Goal: Transaction & Acquisition: Purchase product/service

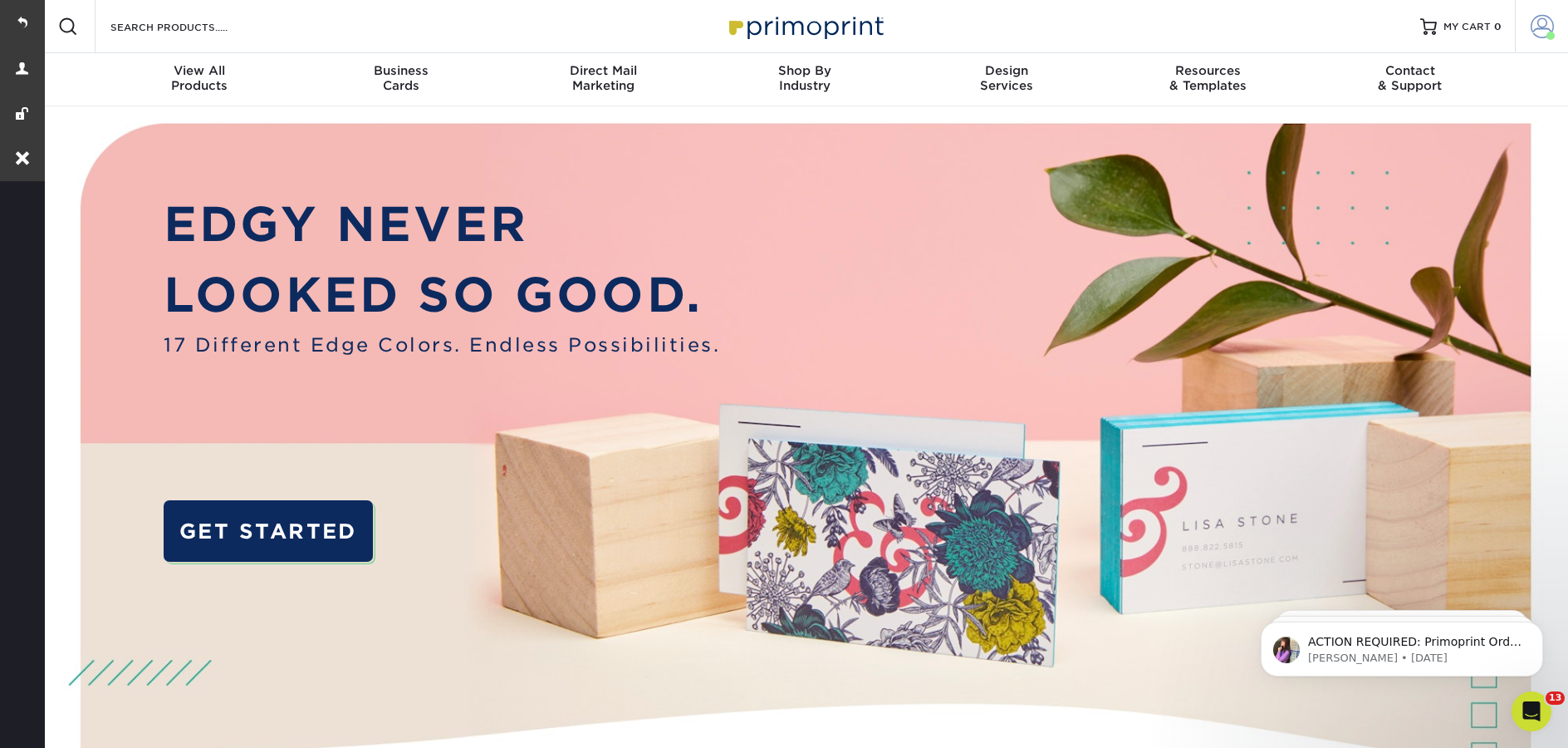
click at [1538, 23] on span at bounding box center [1542, 27] width 24 height 24
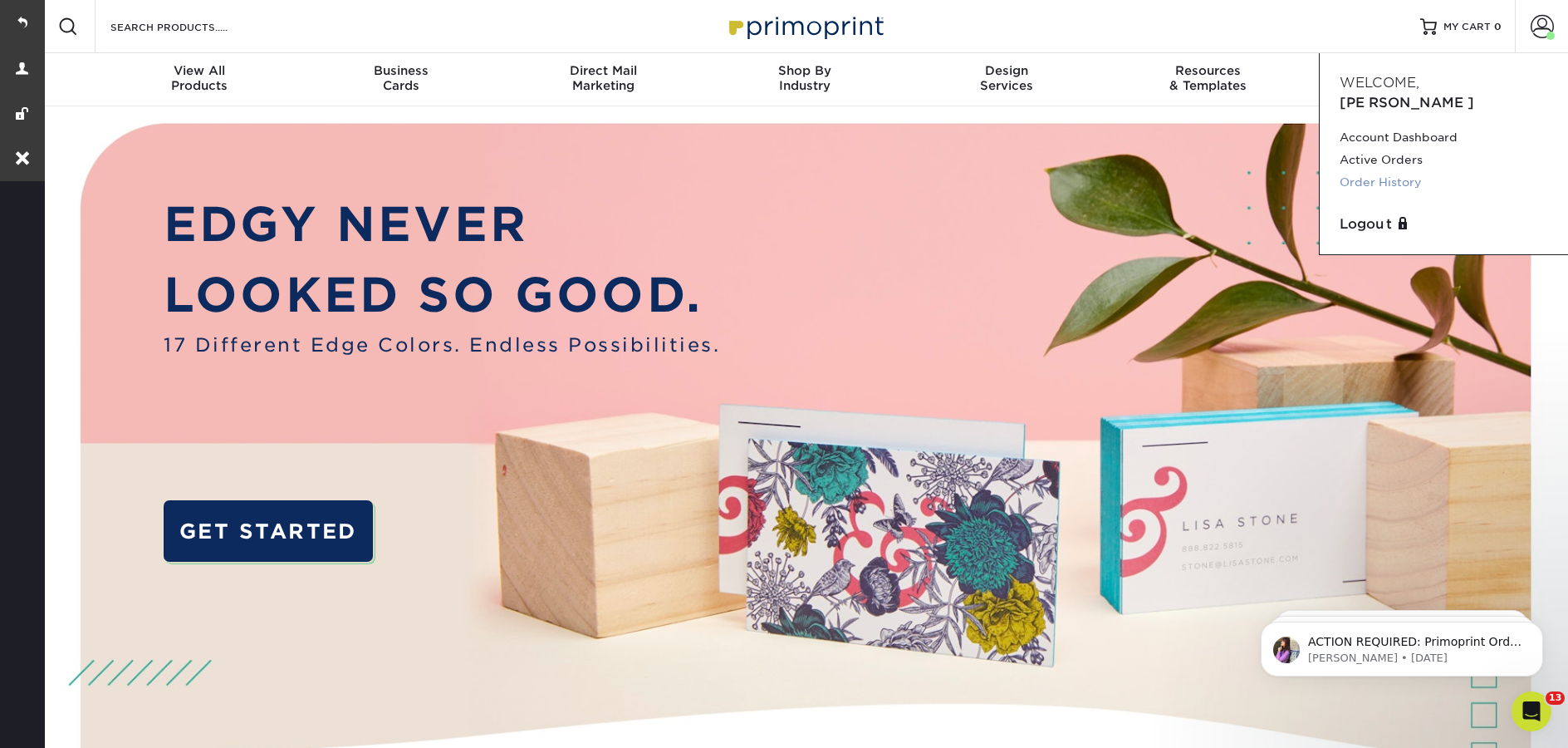
click at [1402, 171] on link "Order History" at bounding box center [1444, 183] width 208 height 23
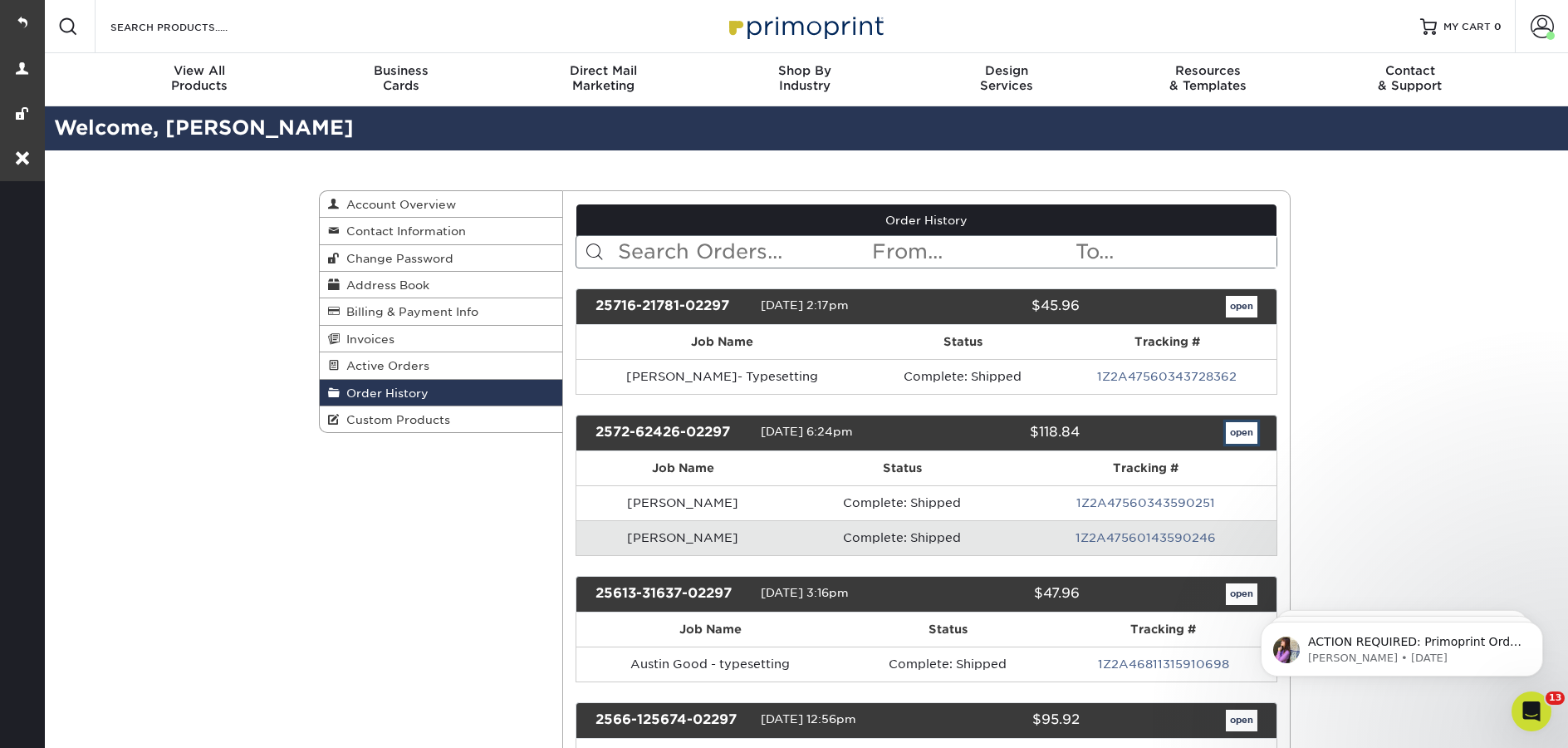
click at [1246, 431] on link "open" at bounding box center [1241, 433] width 31 height 22
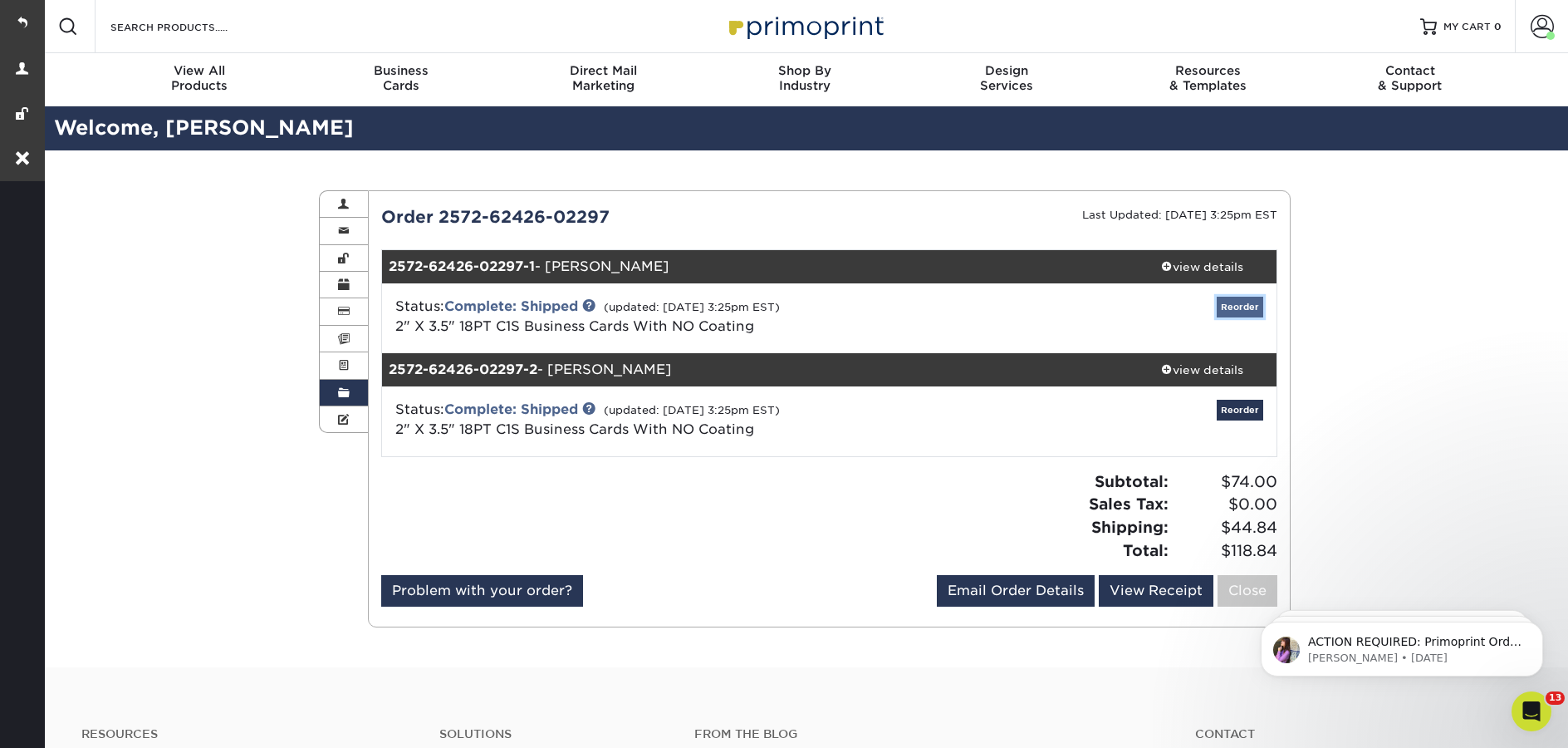
click at [1224, 298] on link "Reorder" at bounding box center [1240, 307] width 46 height 21
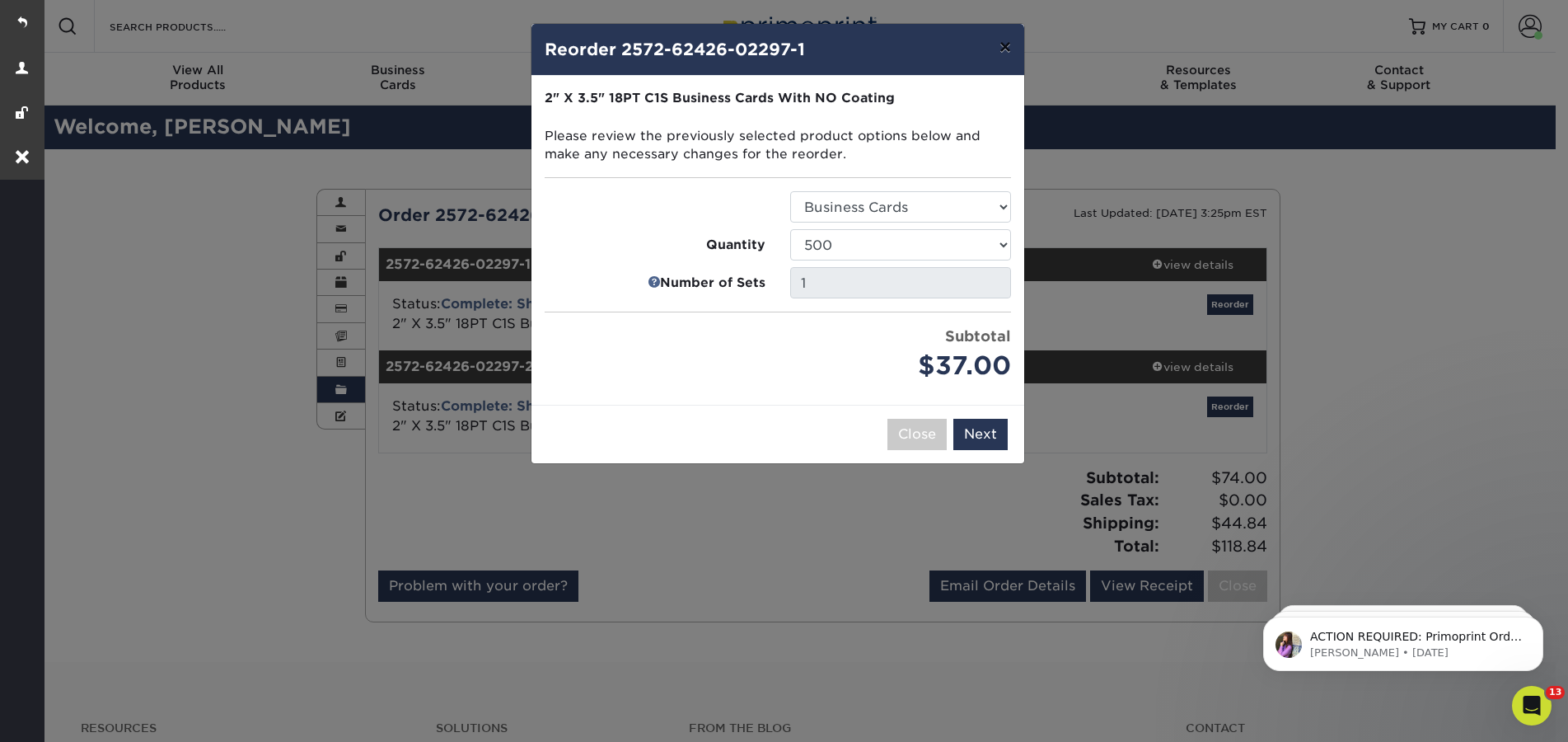
click at [1010, 49] on button "×" at bounding box center [1005, 46] width 38 height 46
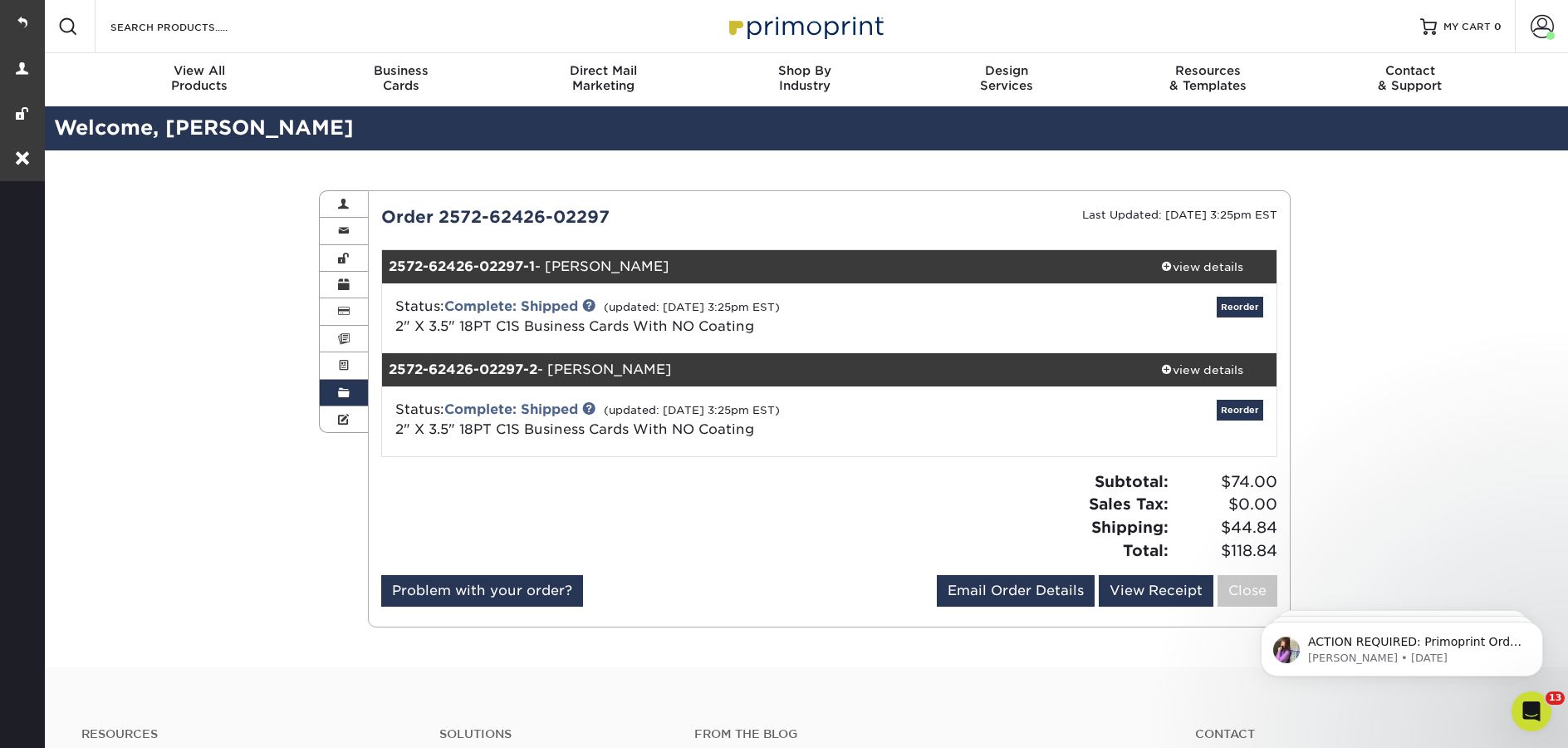
click at [323, 393] on link "Order History" at bounding box center [344, 393] width 48 height 27
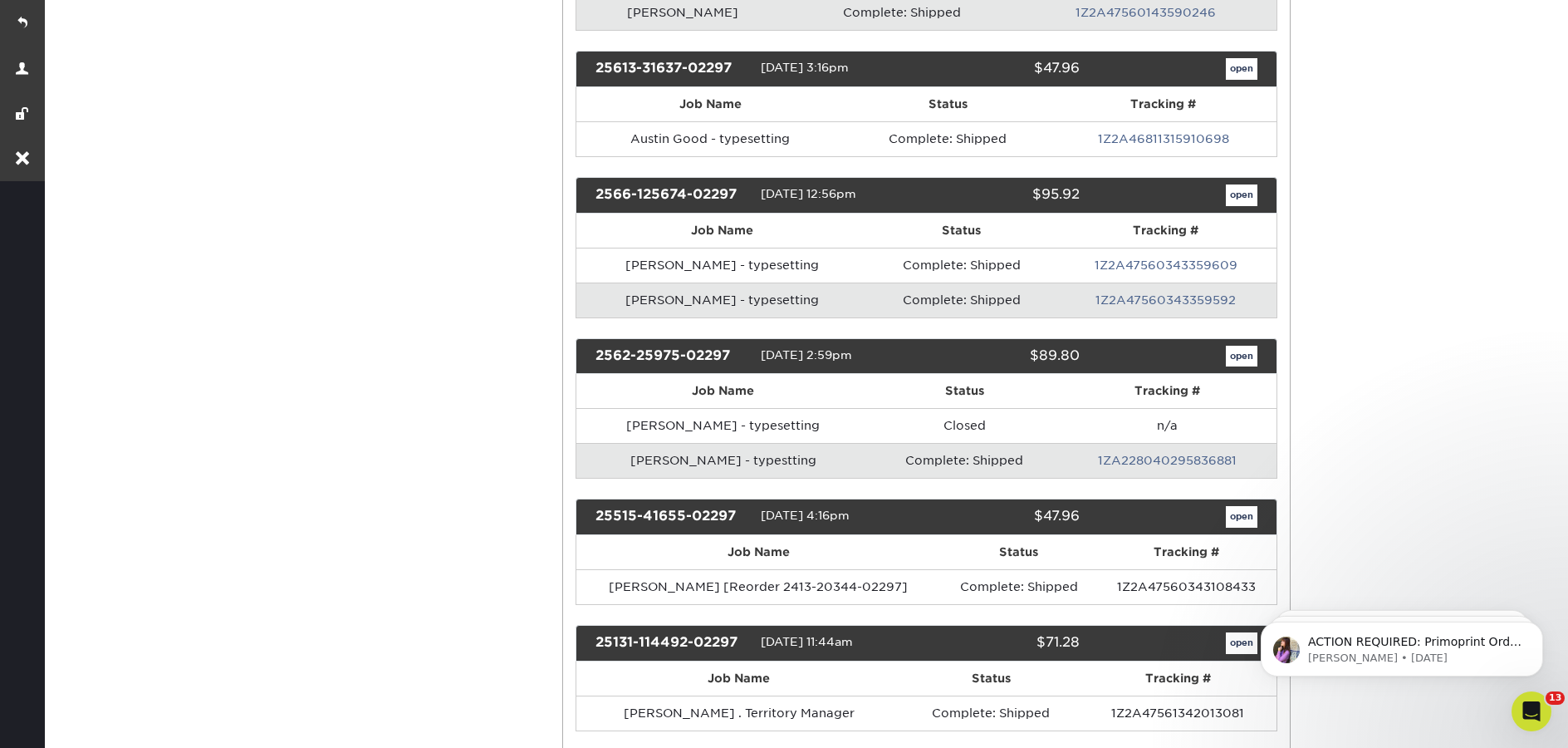
scroll to position [528, 0]
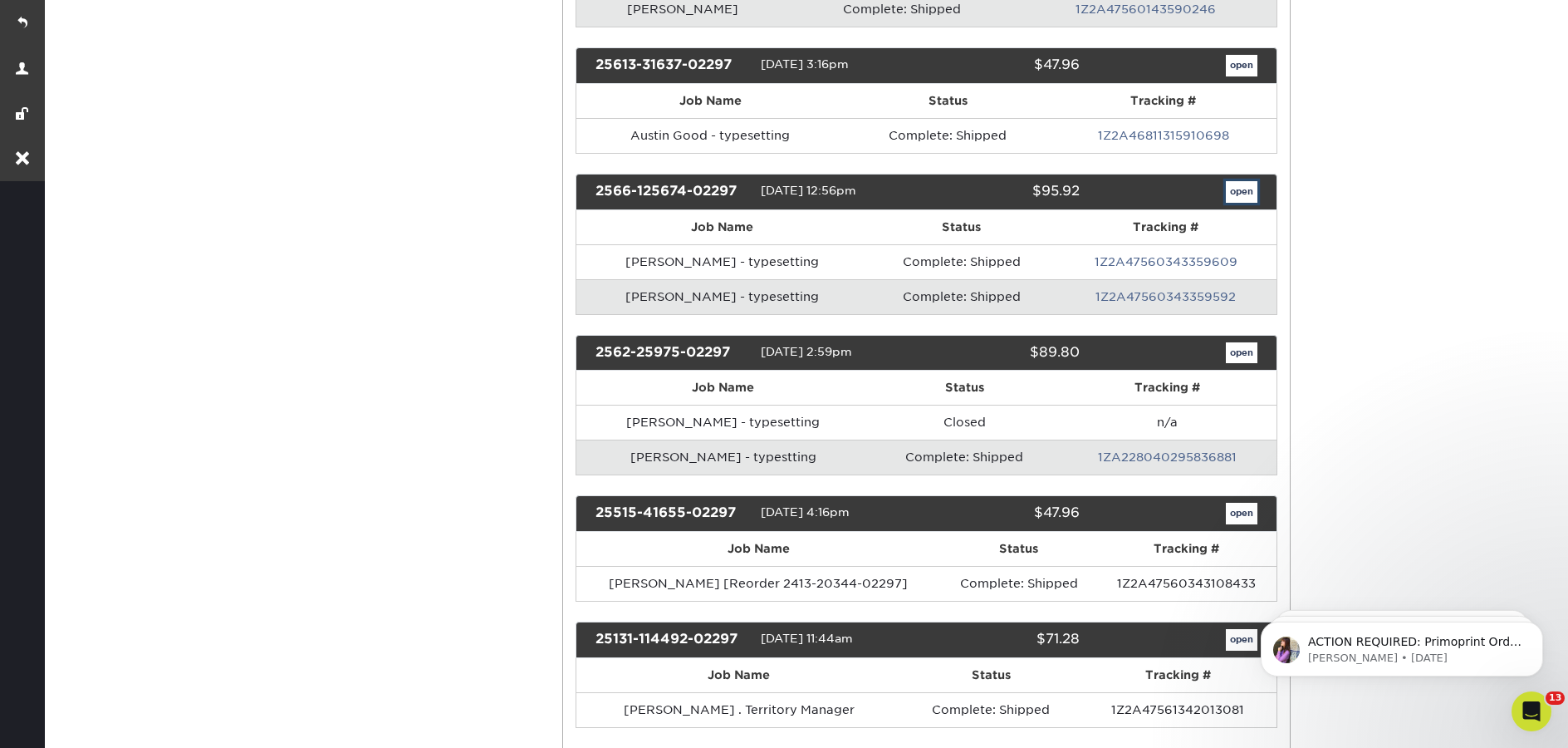
click at [1237, 194] on link "open" at bounding box center [1241, 191] width 31 height 22
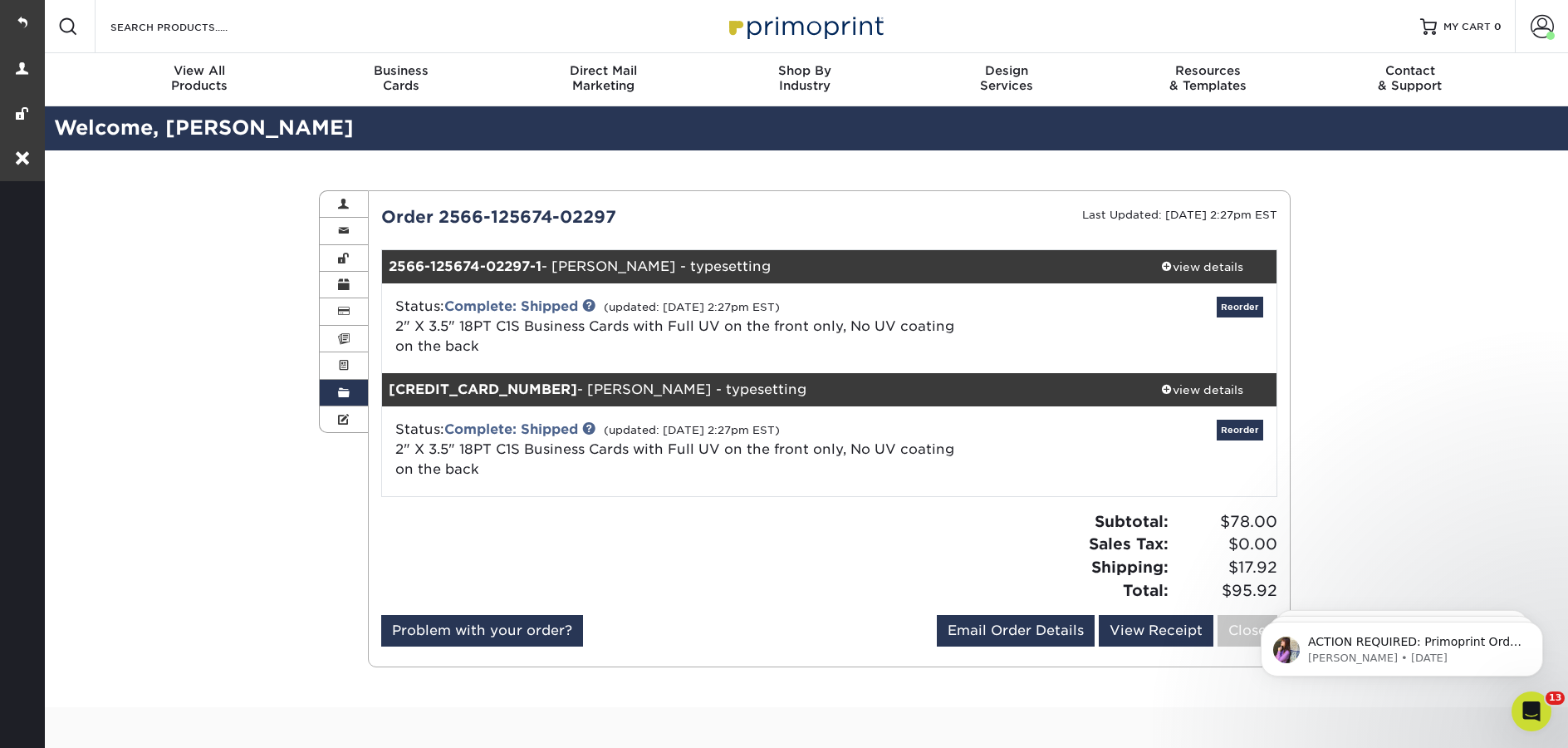
click at [339, 395] on span at bounding box center [344, 393] width 11 height 13
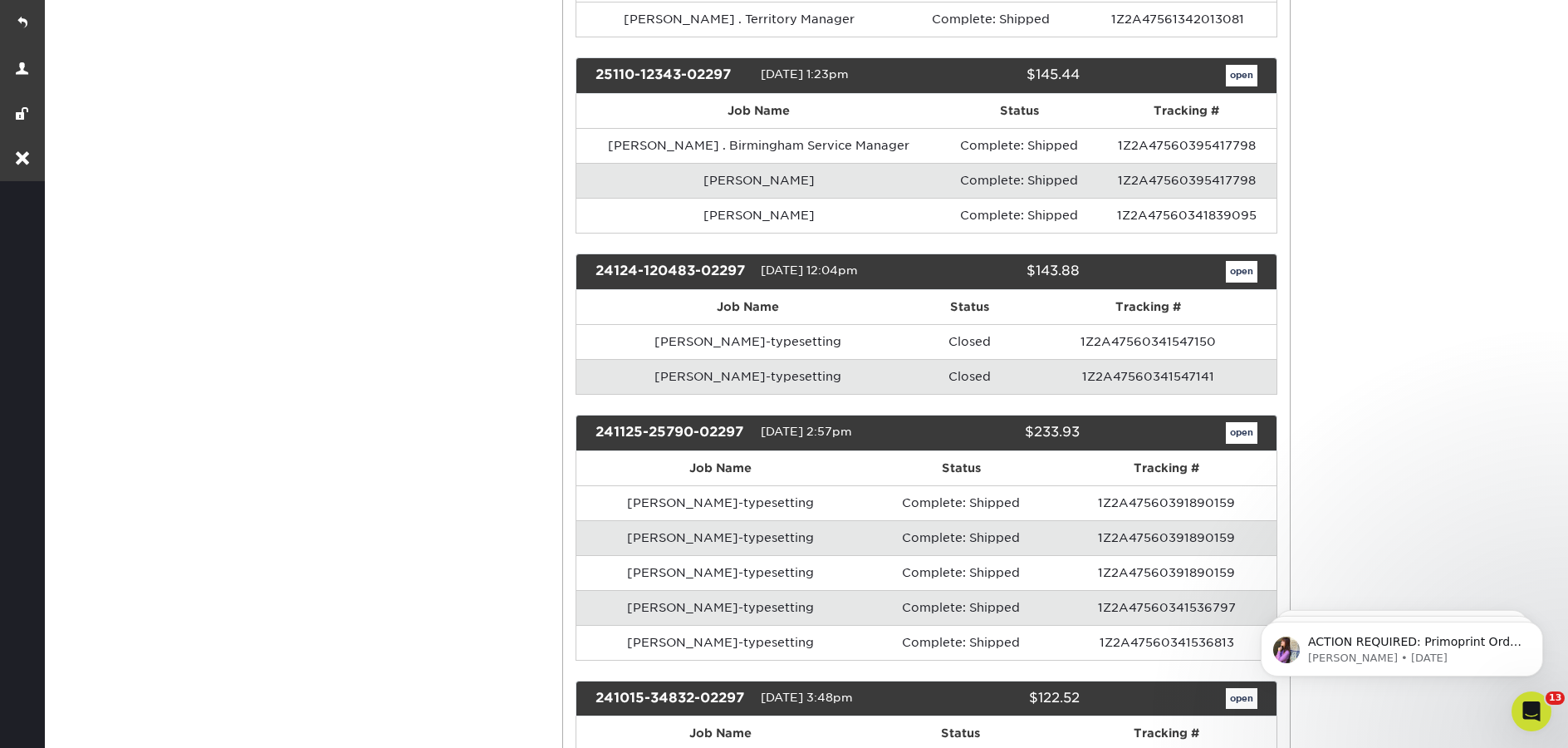
scroll to position [1224, 0]
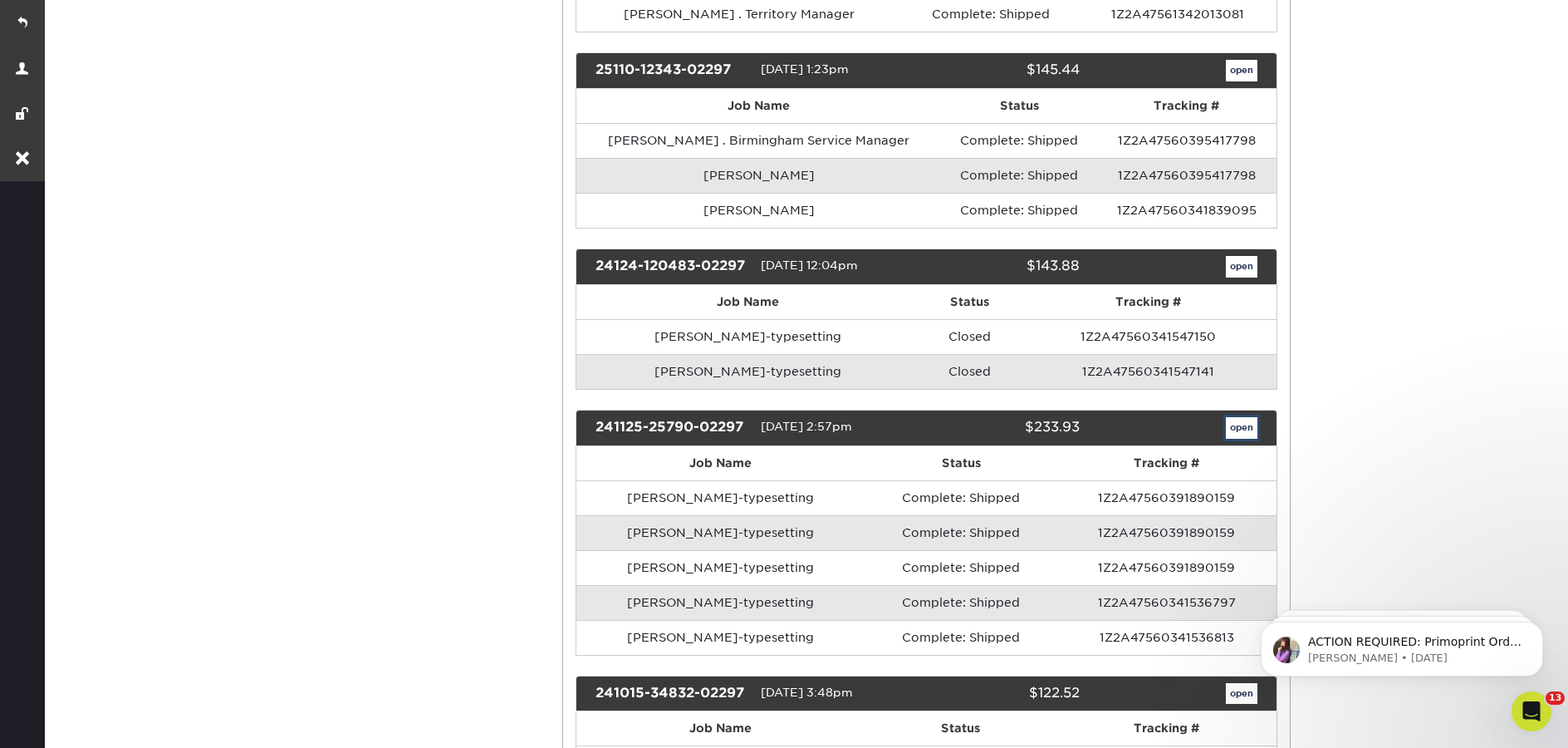
click at [1238, 426] on link "open" at bounding box center [1241, 428] width 31 height 22
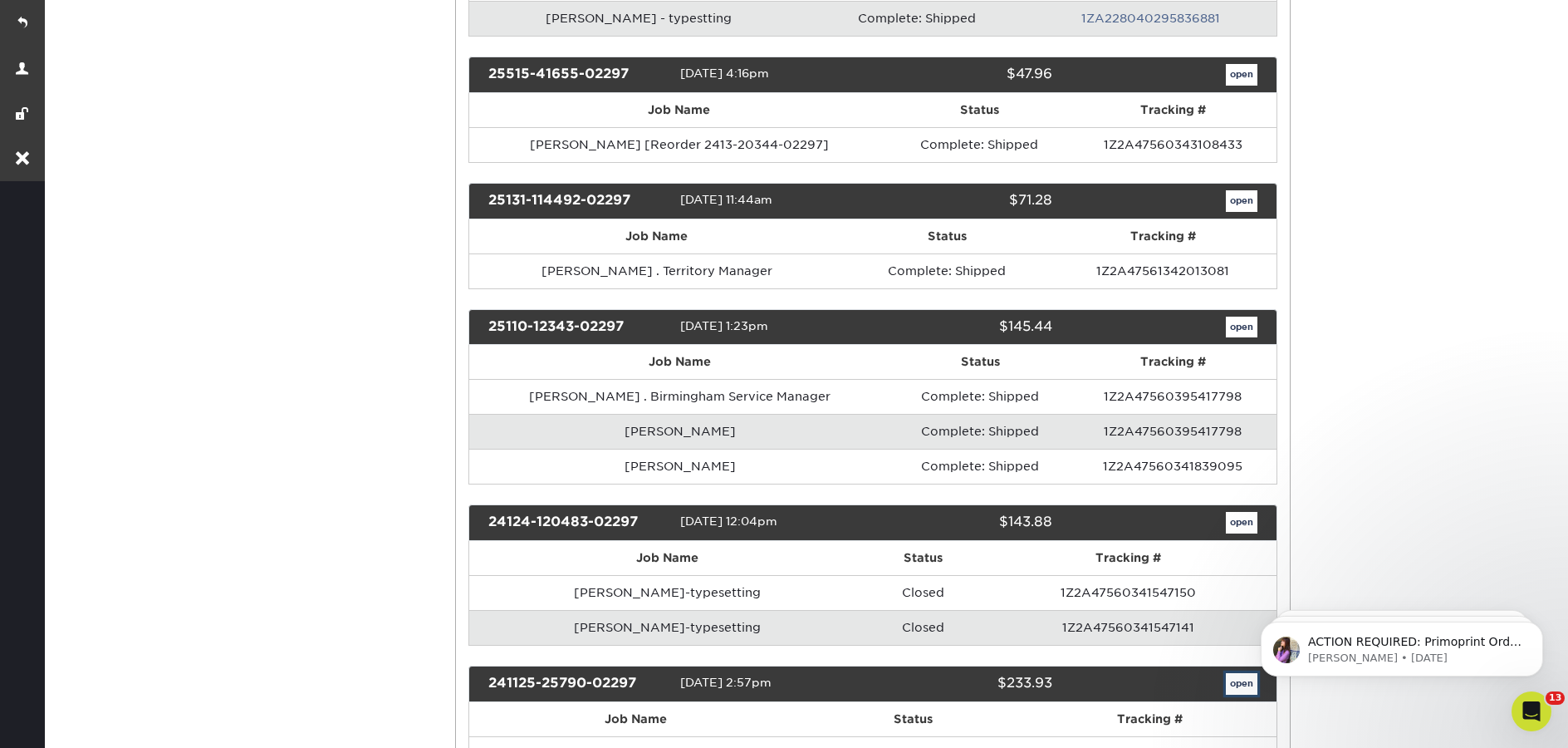
scroll to position [0, 0]
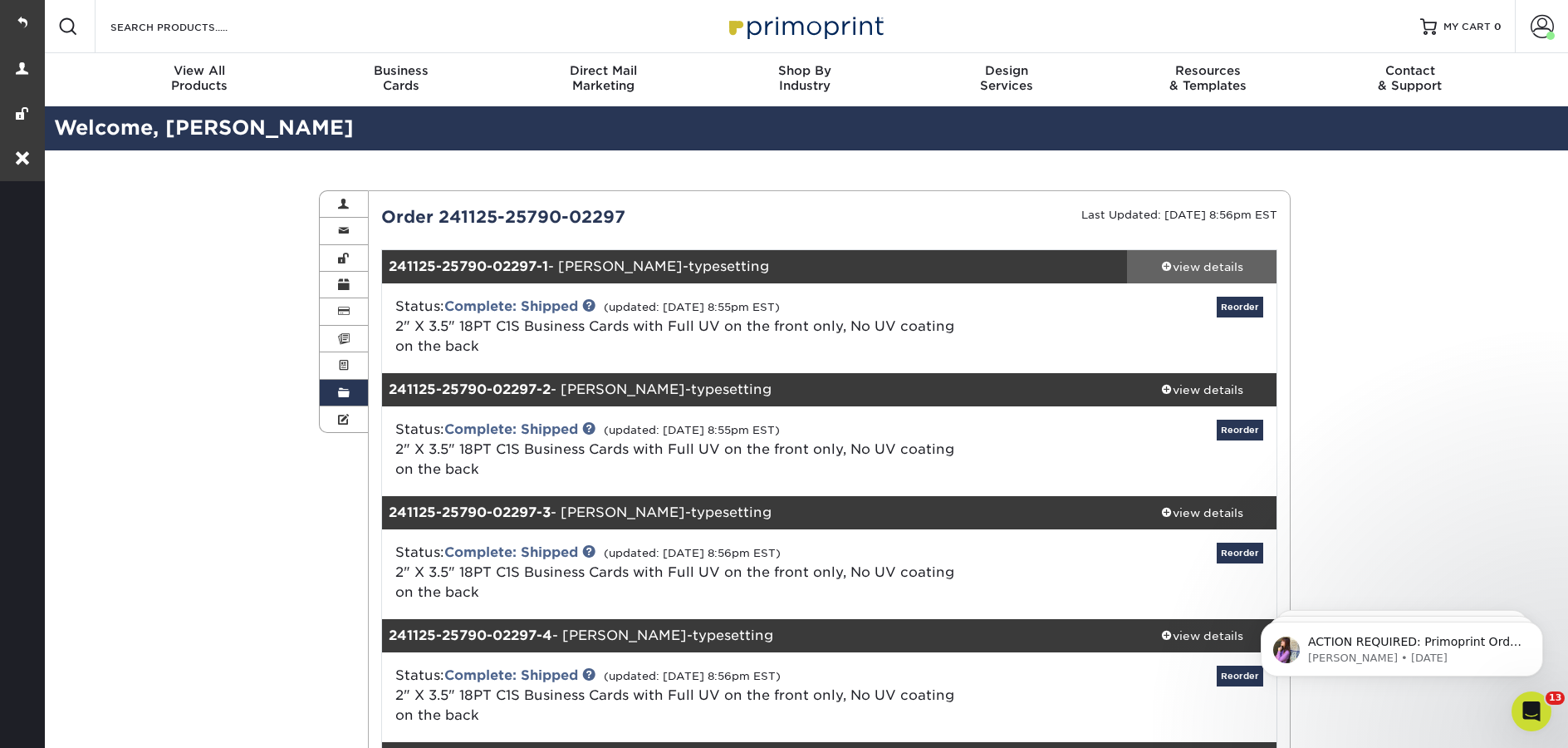
click at [1251, 261] on div "view details" at bounding box center [1202, 267] width 150 height 17
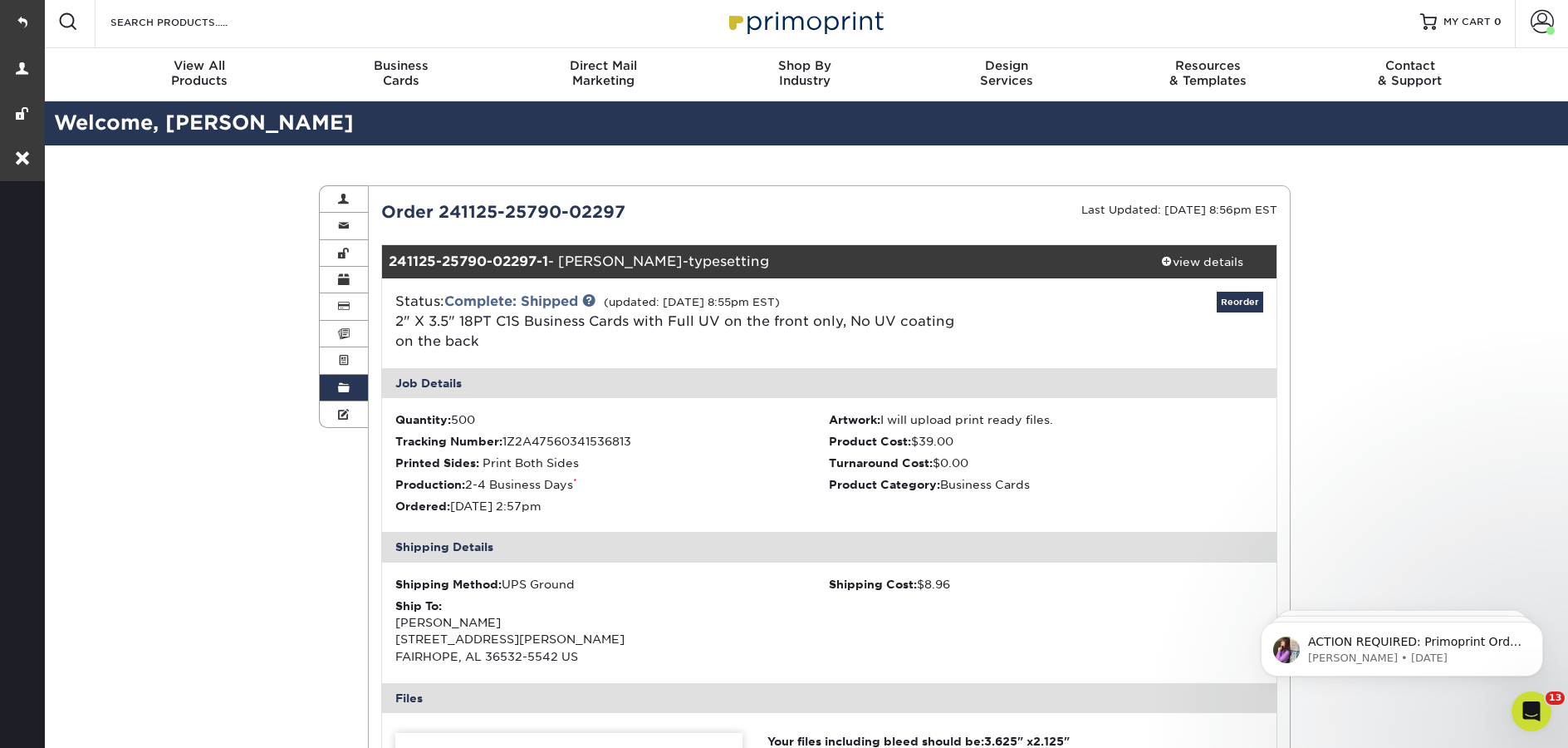
scroll to position [13, 0]
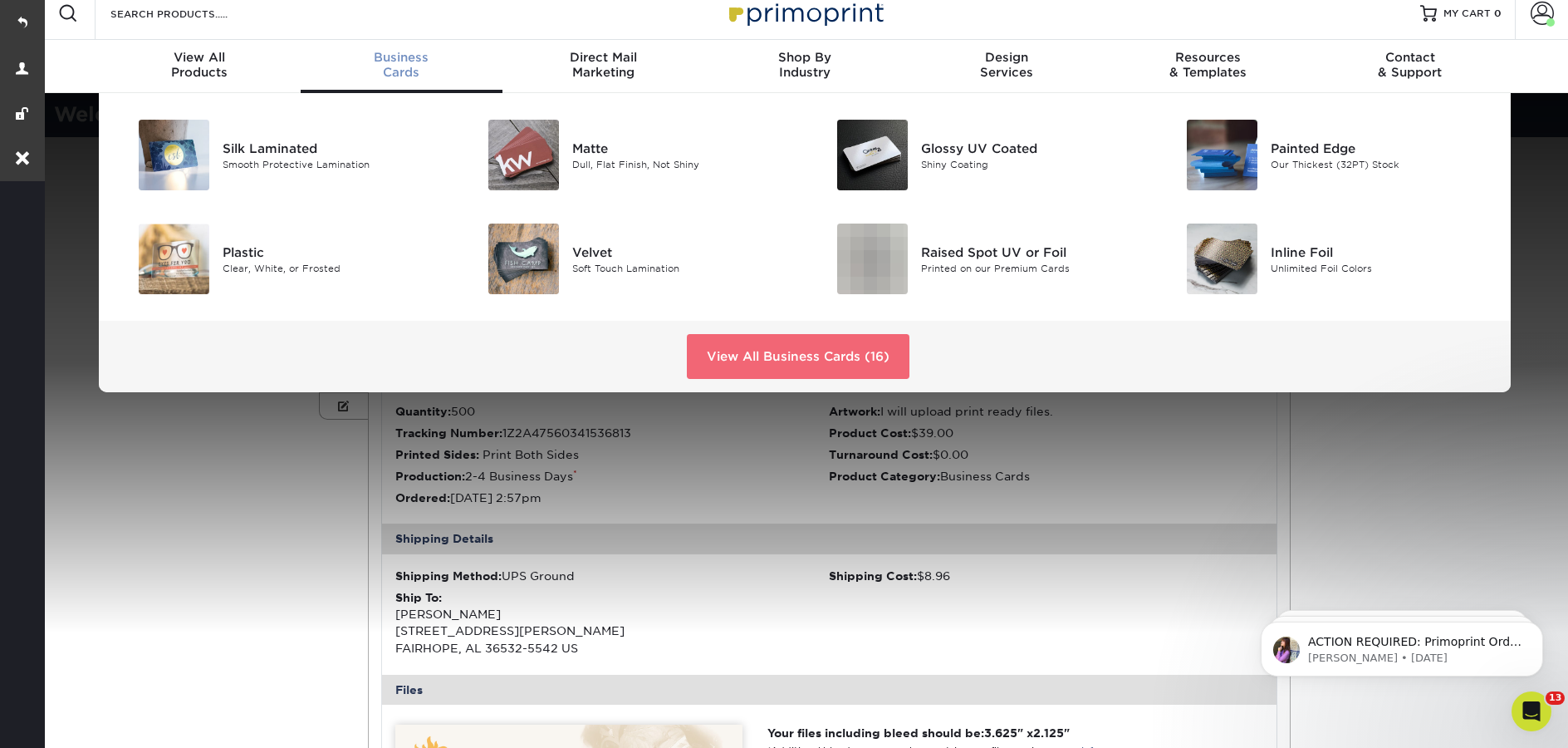
click at [818, 360] on link "View All Business Cards (16)" at bounding box center [798, 356] width 222 height 45
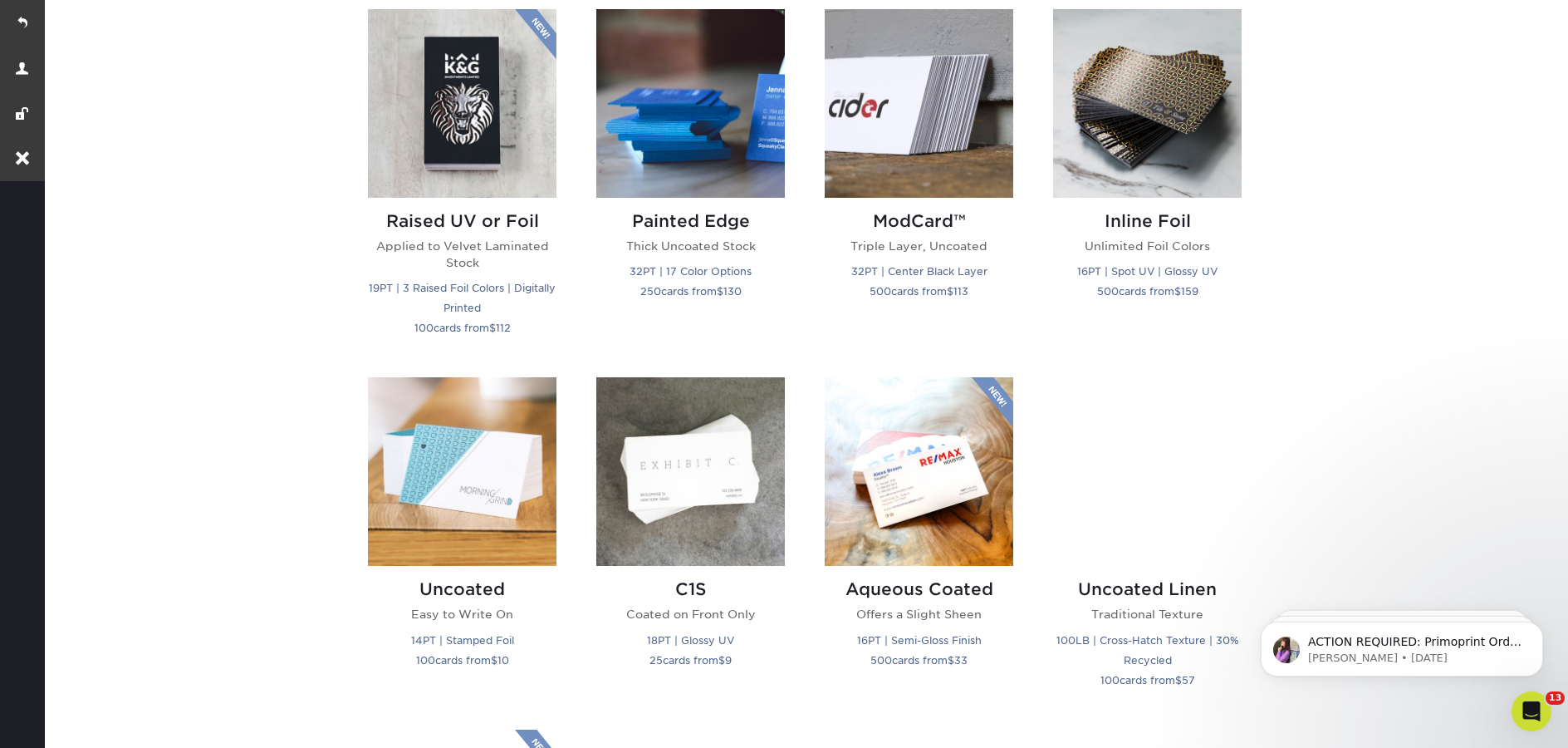
scroll to position [1186, 0]
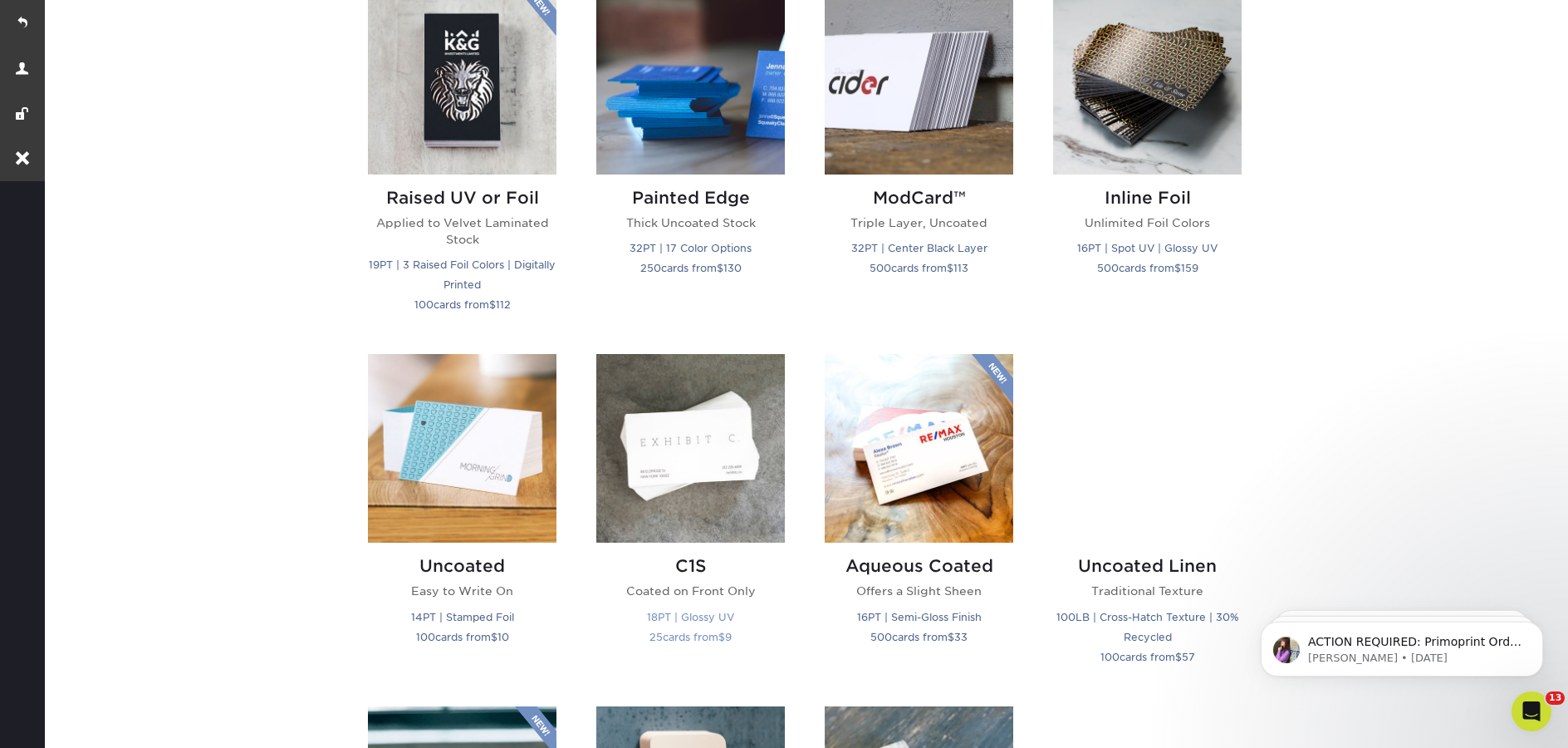
click at [698, 416] on img at bounding box center [690, 448] width 188 height 188
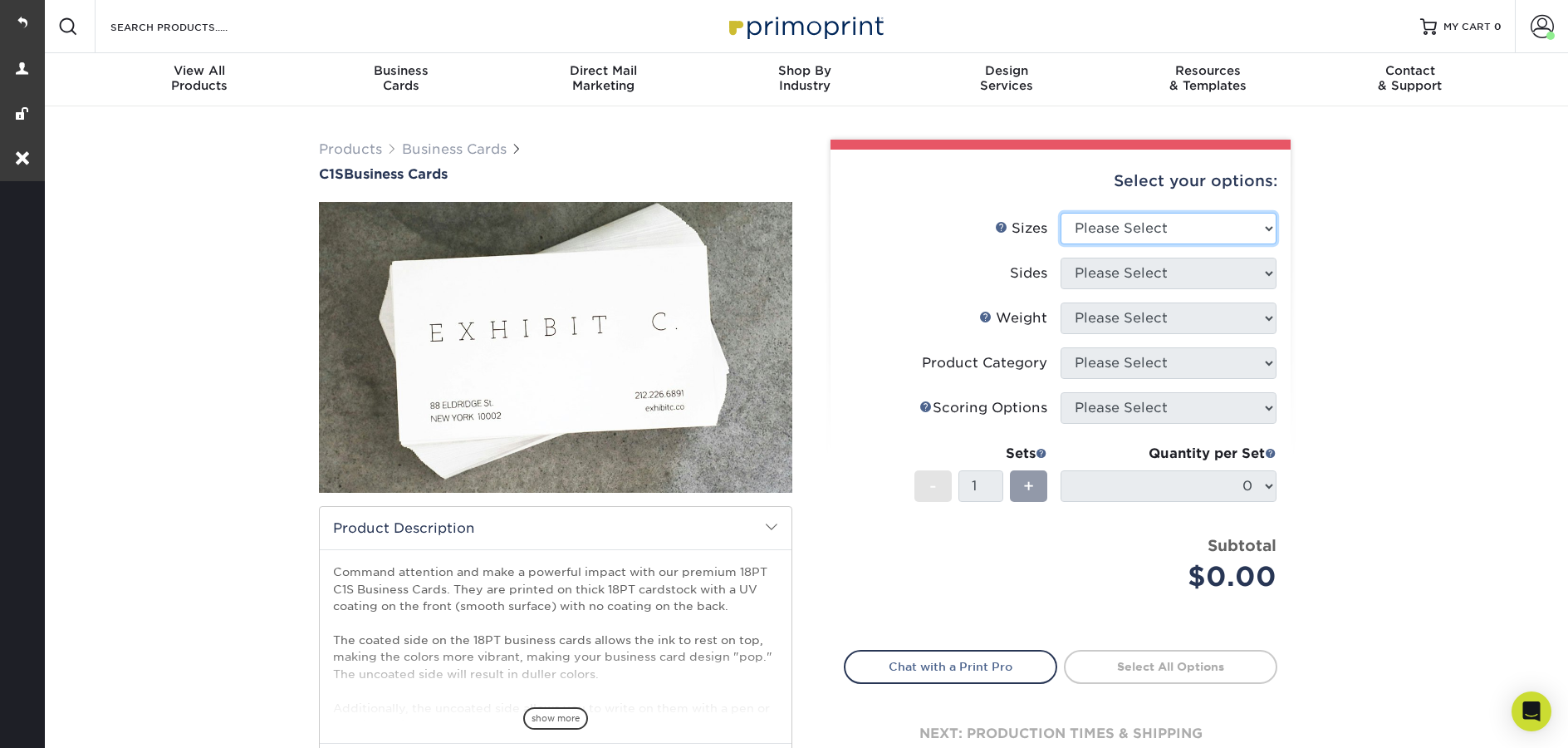
click at [1117, 231] on select "Please Select 2" x 3.5" - Standard 2.125" x 3.375" - European 2.5" x 2.5" - Squ…" at bounding box center [1169, 228] width 216 height 31
select select "2.00x3.50"
click at [1061, 213] on select "Please Select 2" x 3.5" - Standard 2.125" x 3.375" - European 2.5" x 2.5" - Squ…" at bounding box center [1169, 228] width 216 height 31
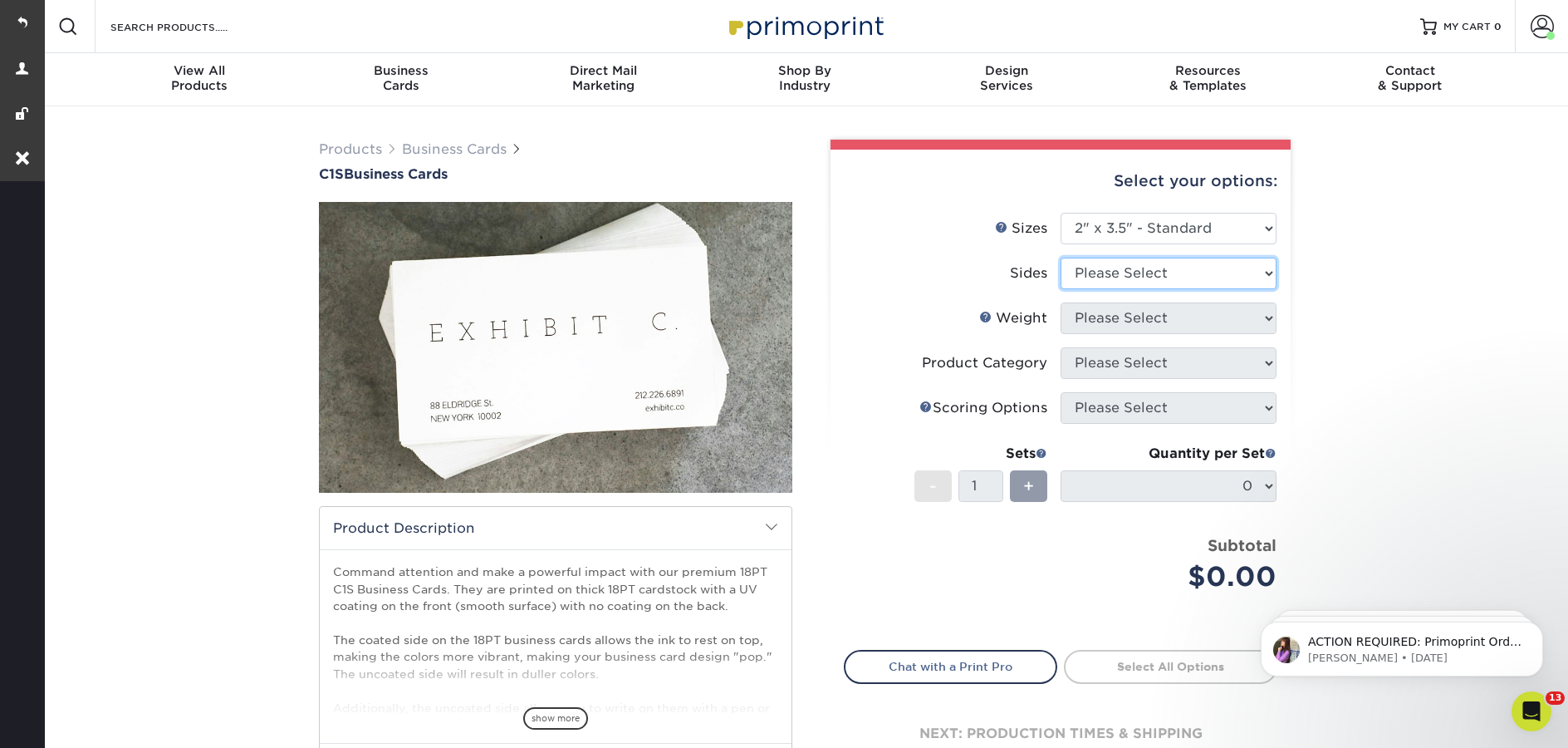
click at [1140, 268] on select "Please Select Print Both Sides Print Front Only" at bounding box center [1169, 273] width 216 height 31
select select "13abbda7-1d64-4f25-8bb2-c179b224825d"
click at [1061, 258] on select "Please Select Print Both Sides Print Front Only" at bounding box center [1169, 273] width 216 height 31
click at [1186, 319] on select "Please Select 18PT C1S" at bounding box center [1169, 317] width 216 height 31
click at [1061, 302] on select "Please Select 18PT C1S" at bounding box center [1169, 317] width 216 height 31
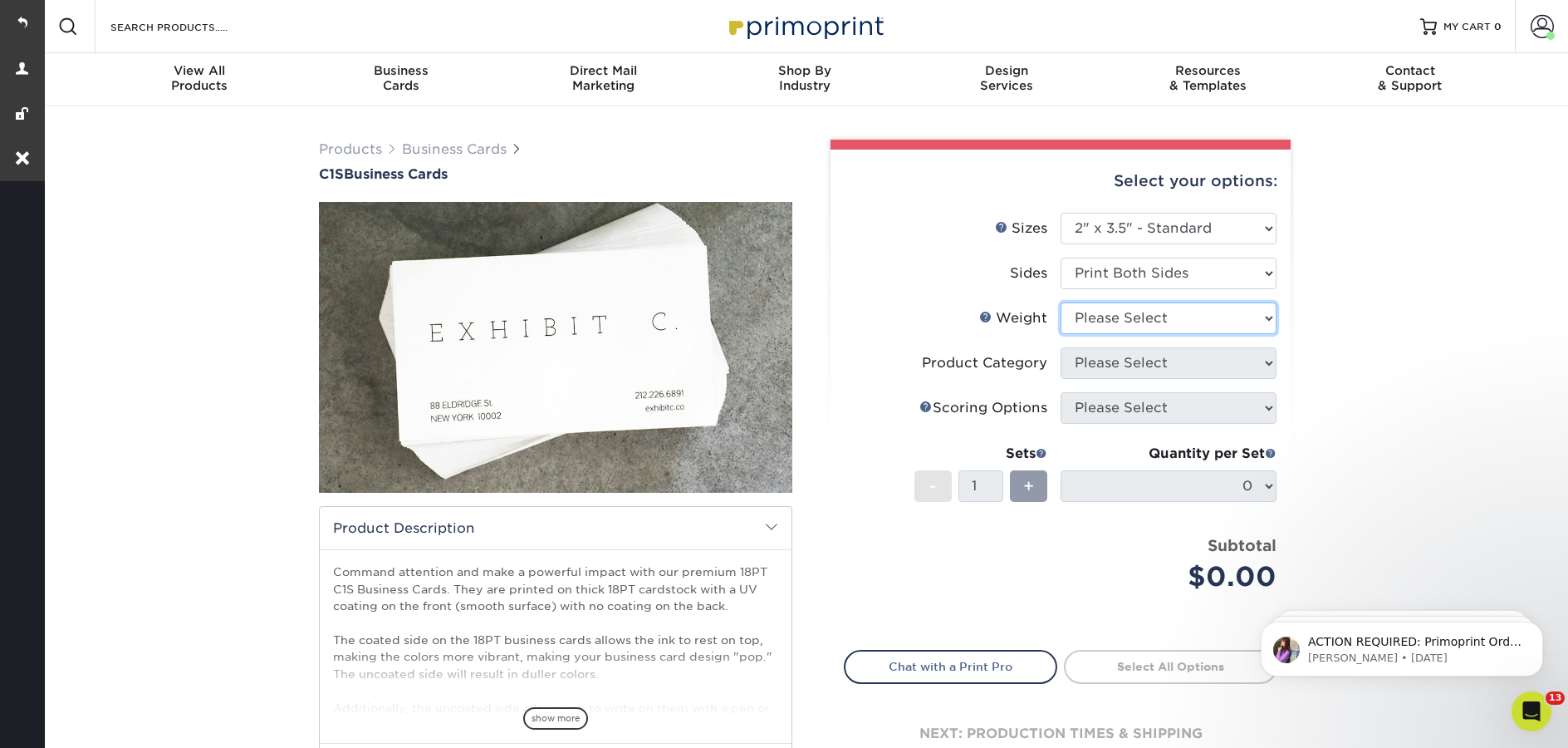
click at [1190, 321] on select "Please Select 18PT C1S" at bounding box center [1169, 317] width 216 height 31
select select "18PTC1S"
click at [1061, 302] on select "Please Select 18PT C1S" at bounding box center [1169, 317] width 216 height 31
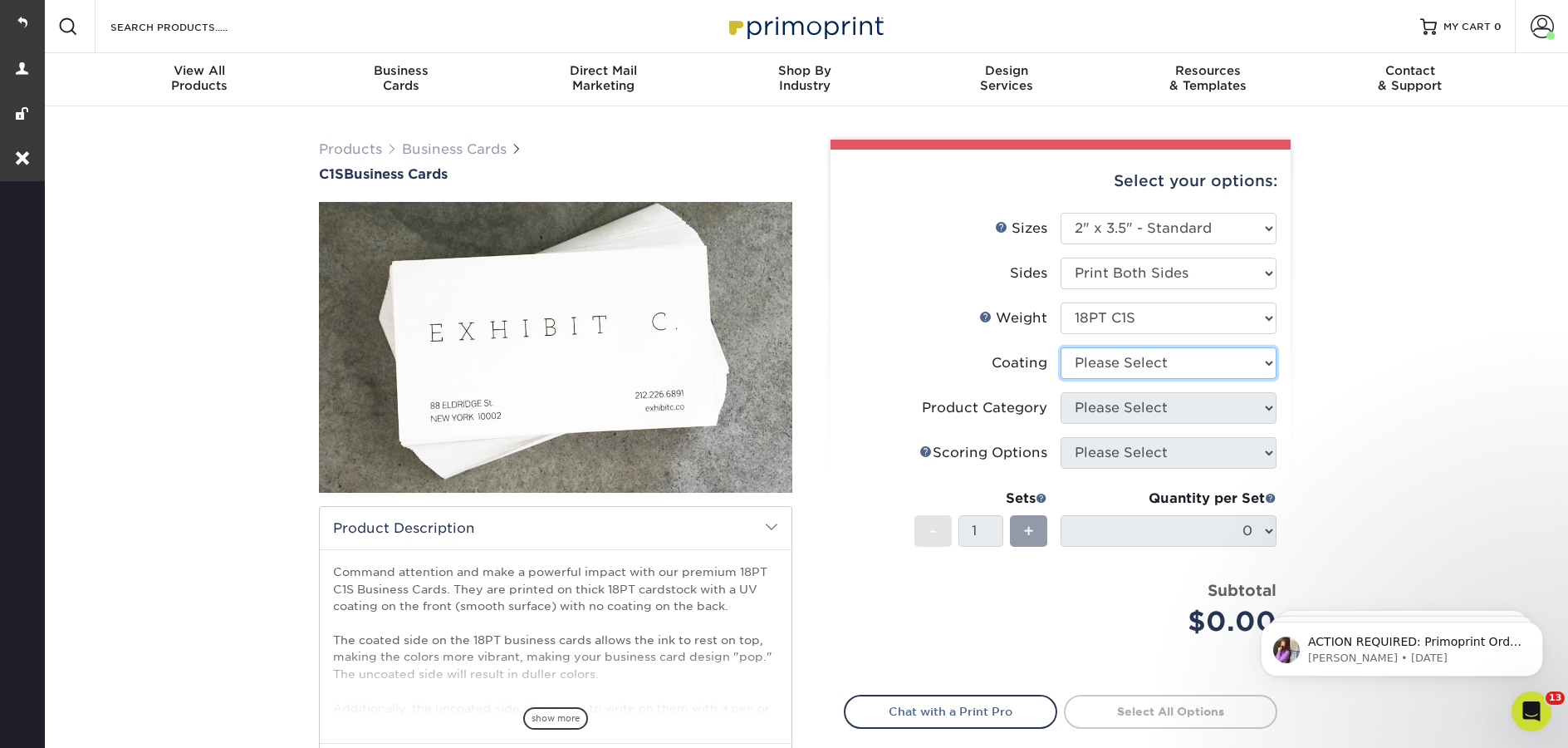
click at [1159, 367] on select at bounding box center [1169, 363] width 216 height 31
select select "3e7618de-abca-4bda-9f97-8b9129e913d8"
click at [1061, 347] on select at bounding box center [1169, 363] width 216 height 31
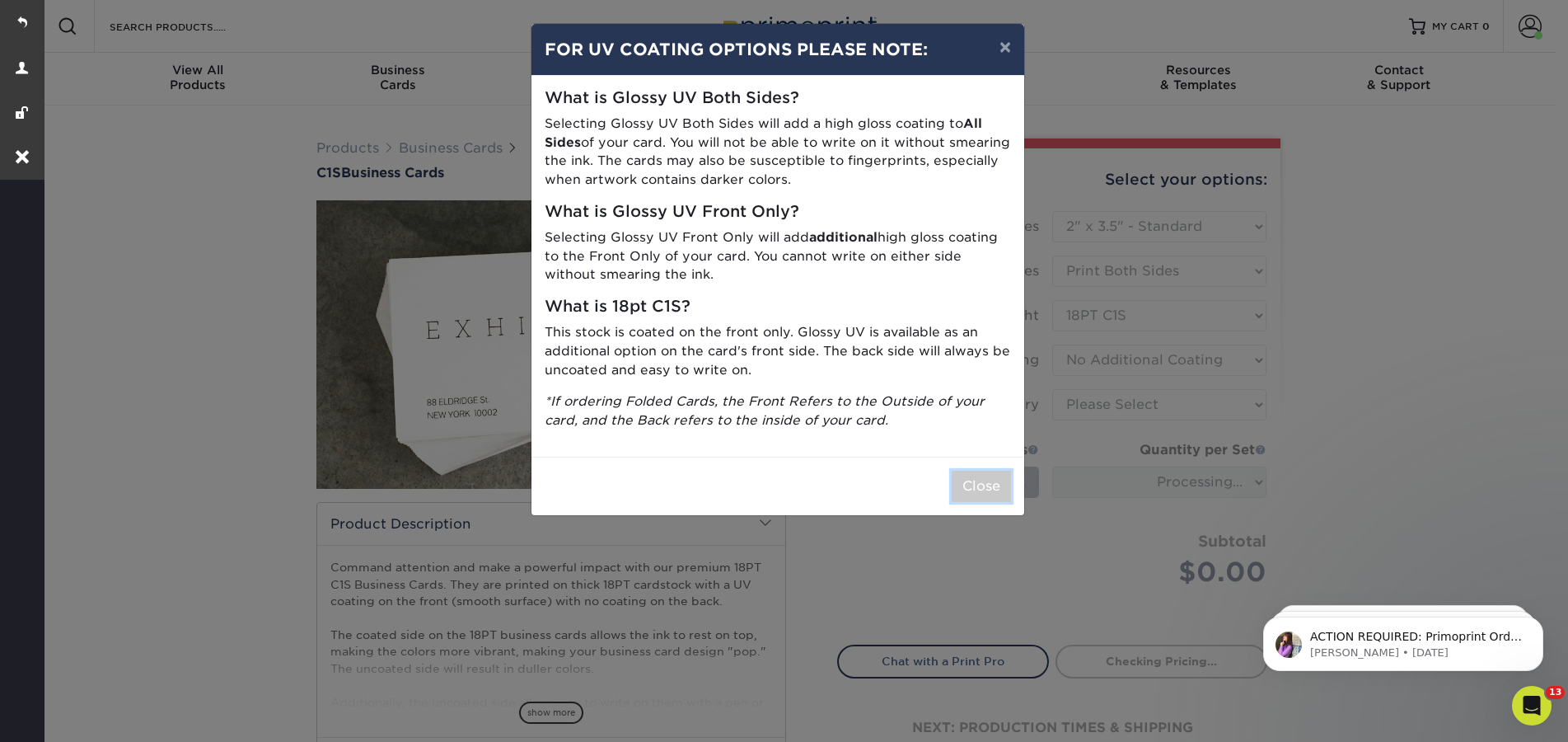
click at [980, 480] on button "Close" at bounding box center [981, 486] width 59 height 31
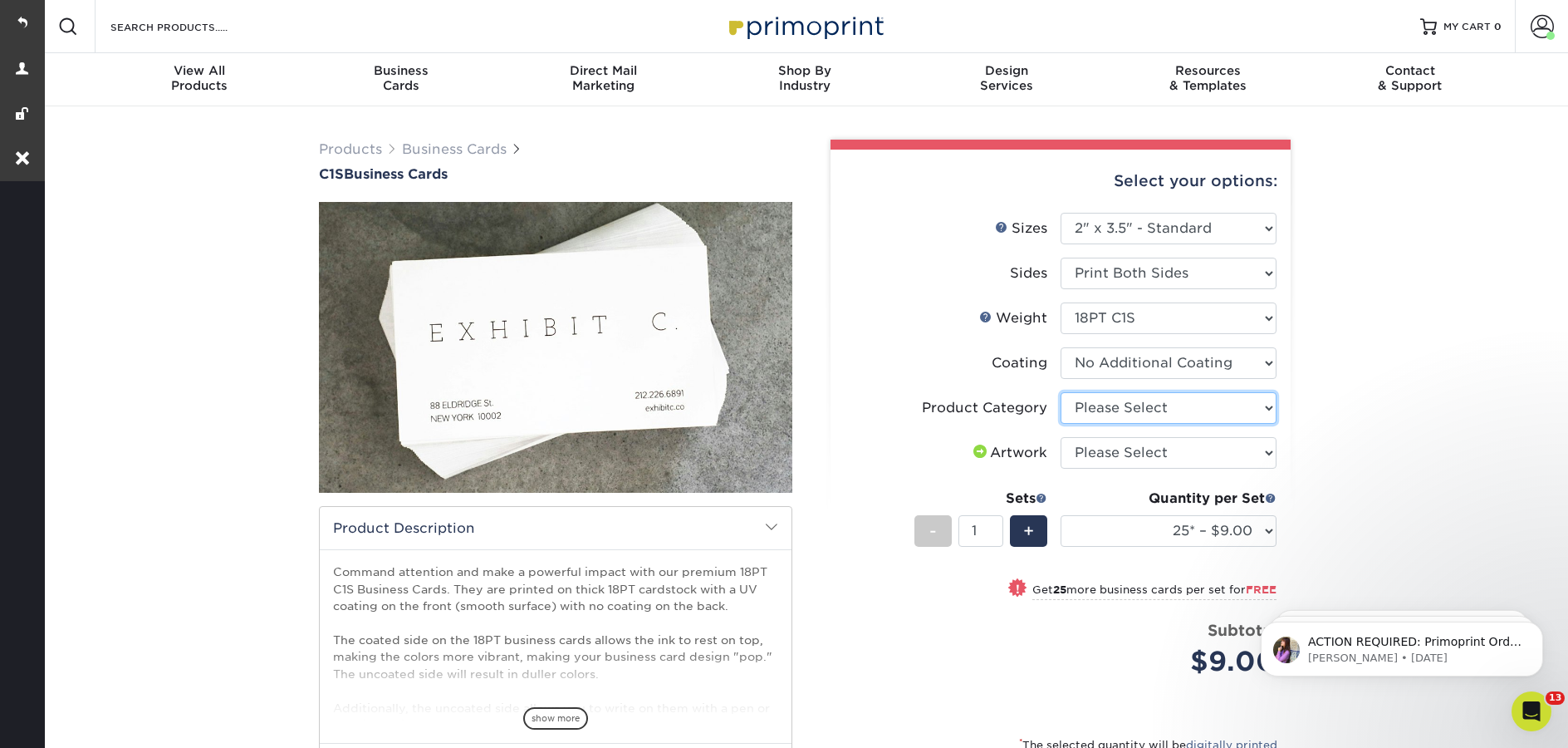
click at [1163, 419] on select "Please Select Business Cards" at bounding box center [1169, 407] width 216 height 31
select select "3b5148f1-0588-4f88-a218-97bcfdce65c1"
click at [1061, 392] on select "Please Select Business Cards" at bounding box center [1169, 407] width 216 height 31
click at [1157, 451] on select "Please Select I will upload files I need a design - $100" at bounding box center [1169, 453] width 216 height 31
select select "upload"
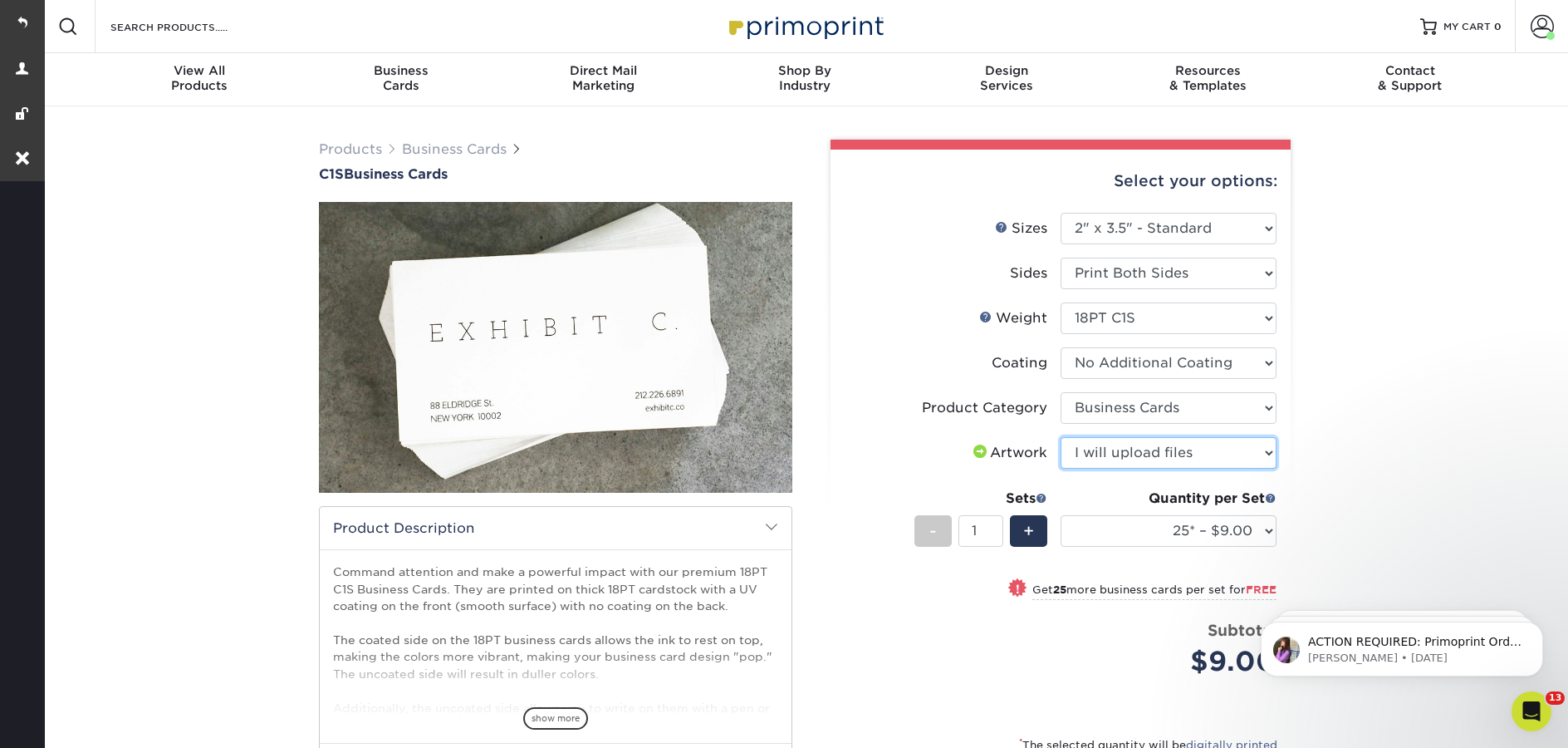
click at [1061, 437] on select "Please Select I will upload files I need a design - $100" at bounding box center [1169, 453] width 216 height 31
click at [1177, 528] on select "25* – $9.00 50* – $9.00 75* – $9.00 100* – $9.00 250* – $19.00 500 – $37.00 100…" at bounding box center [1169, 530] width 216 height 31
select select "500 – $37.00"
click at [1061, 515] on select "25* – $9.00 50* – $9.00 75* – $9.00 100* – $9.00 250* – $19.00 500 – $37.00 100…" at bounding box center [1169, 530] width 216 height 31
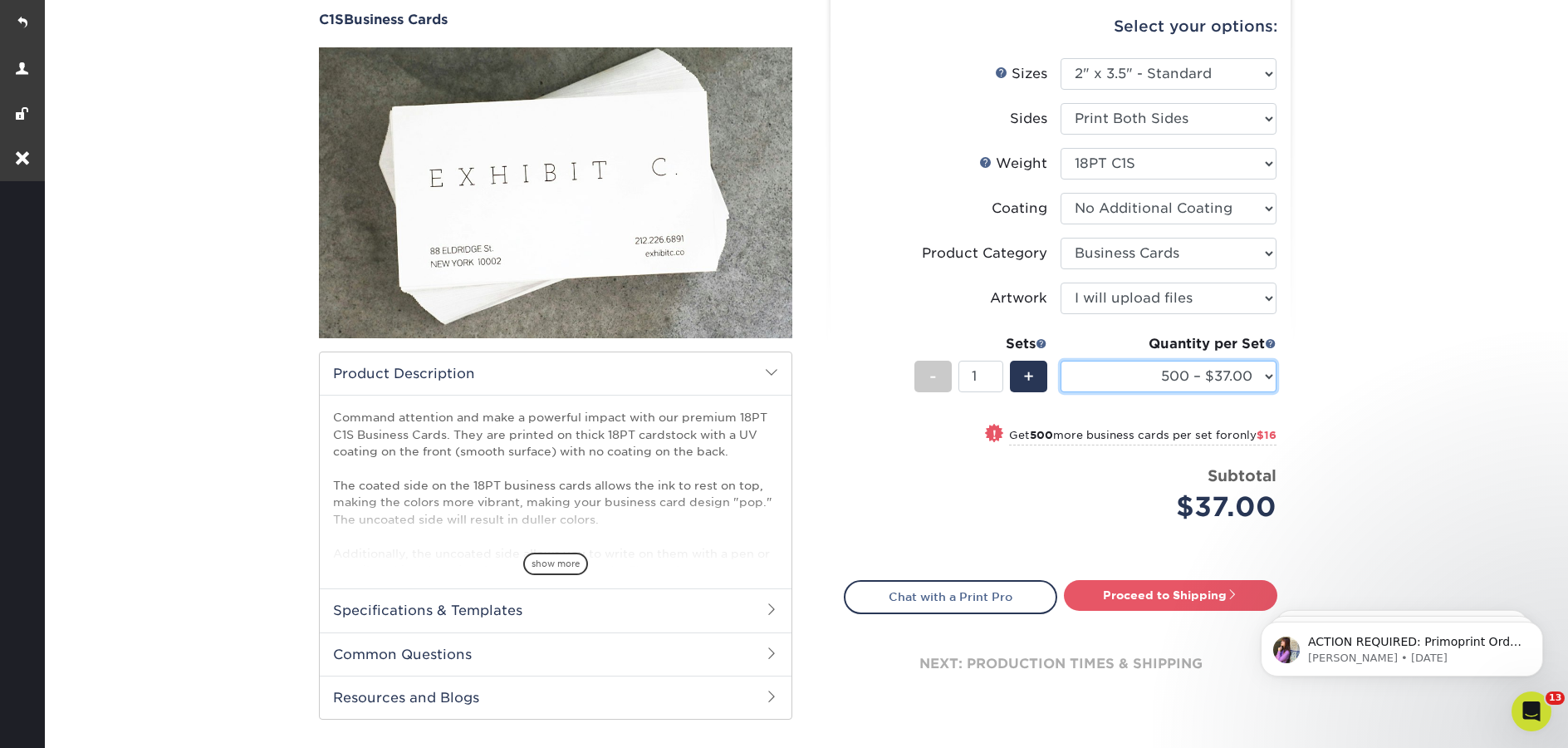
scroll to position [169, 0]
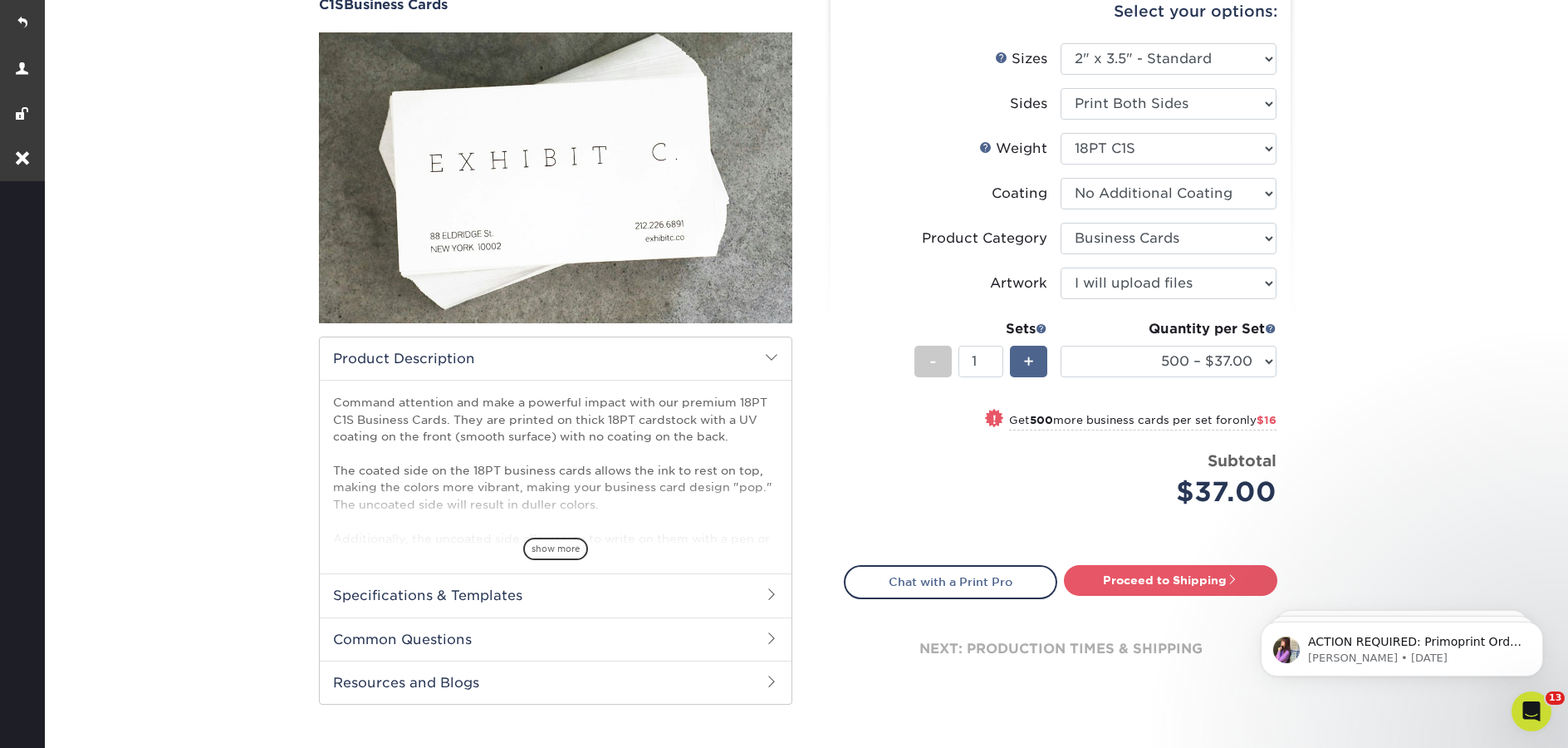
click at [1023, 363] on span "+" at bounding box center [1028, 362] width 10 height 25
type input "2"
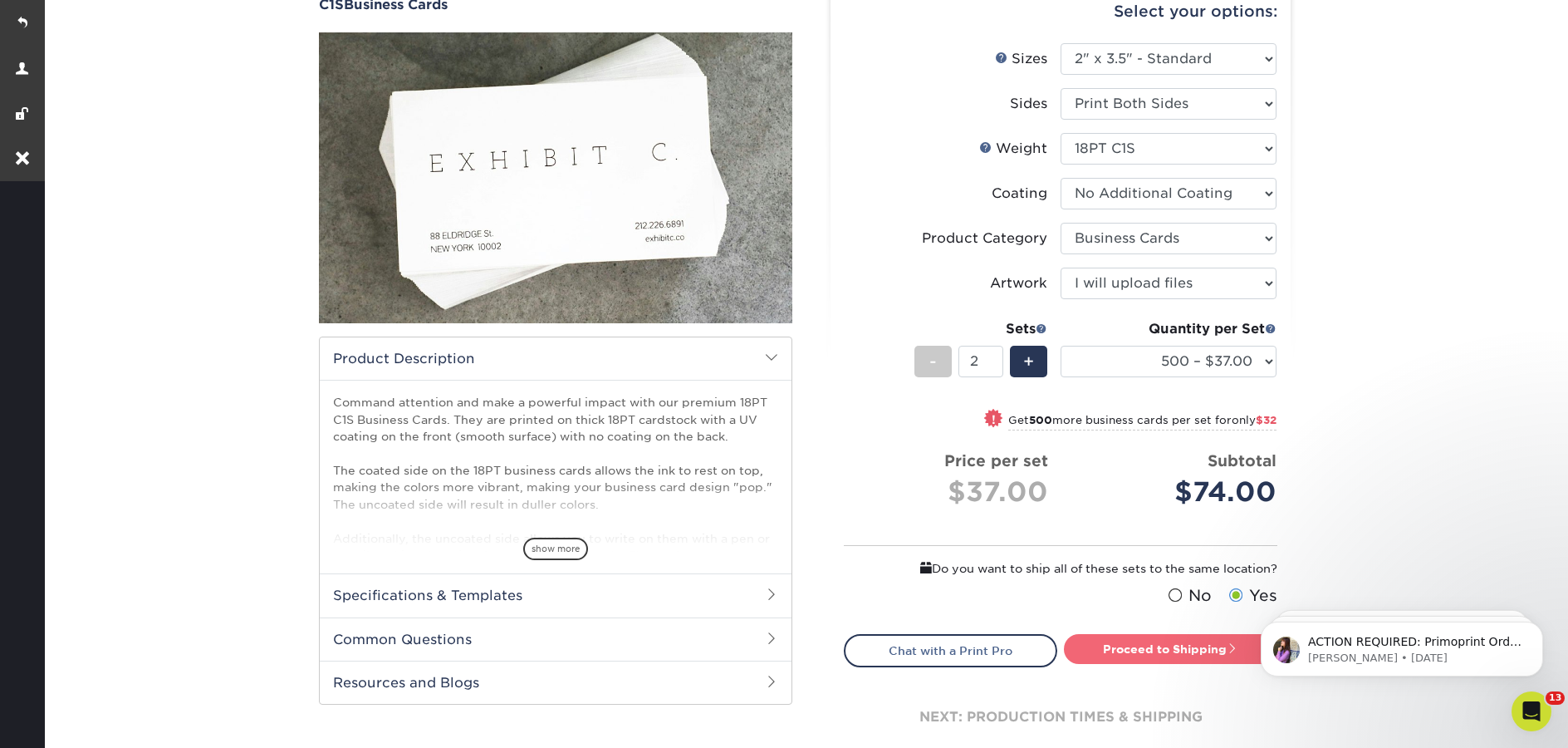
click at [1172, 650] on link "Proceed to Shipping" at bounding box center [1171, 650] width 214 height 30
type input "Set 1"
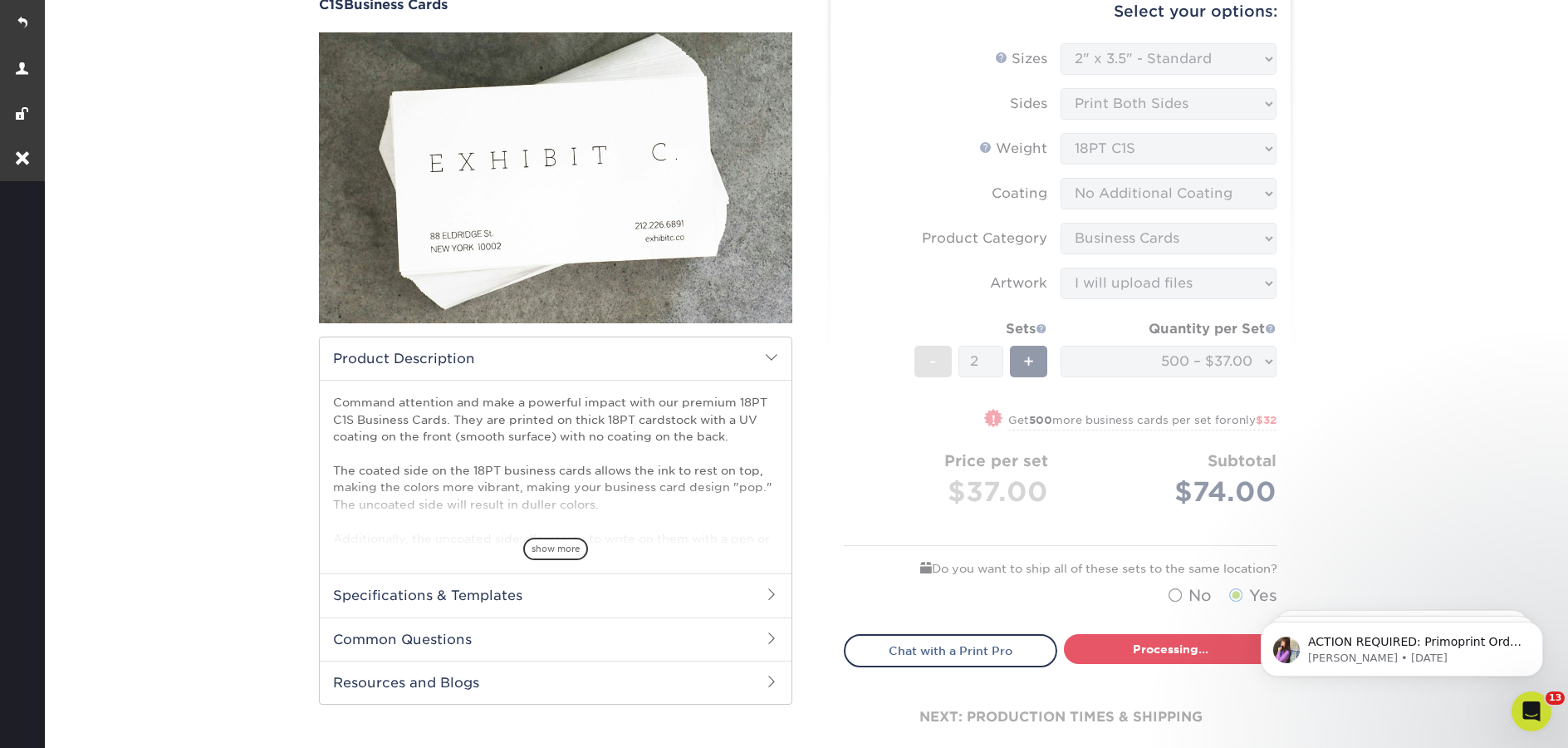
select select "46cafbd3-5a1e-4125-b256-d7550e8619c5"
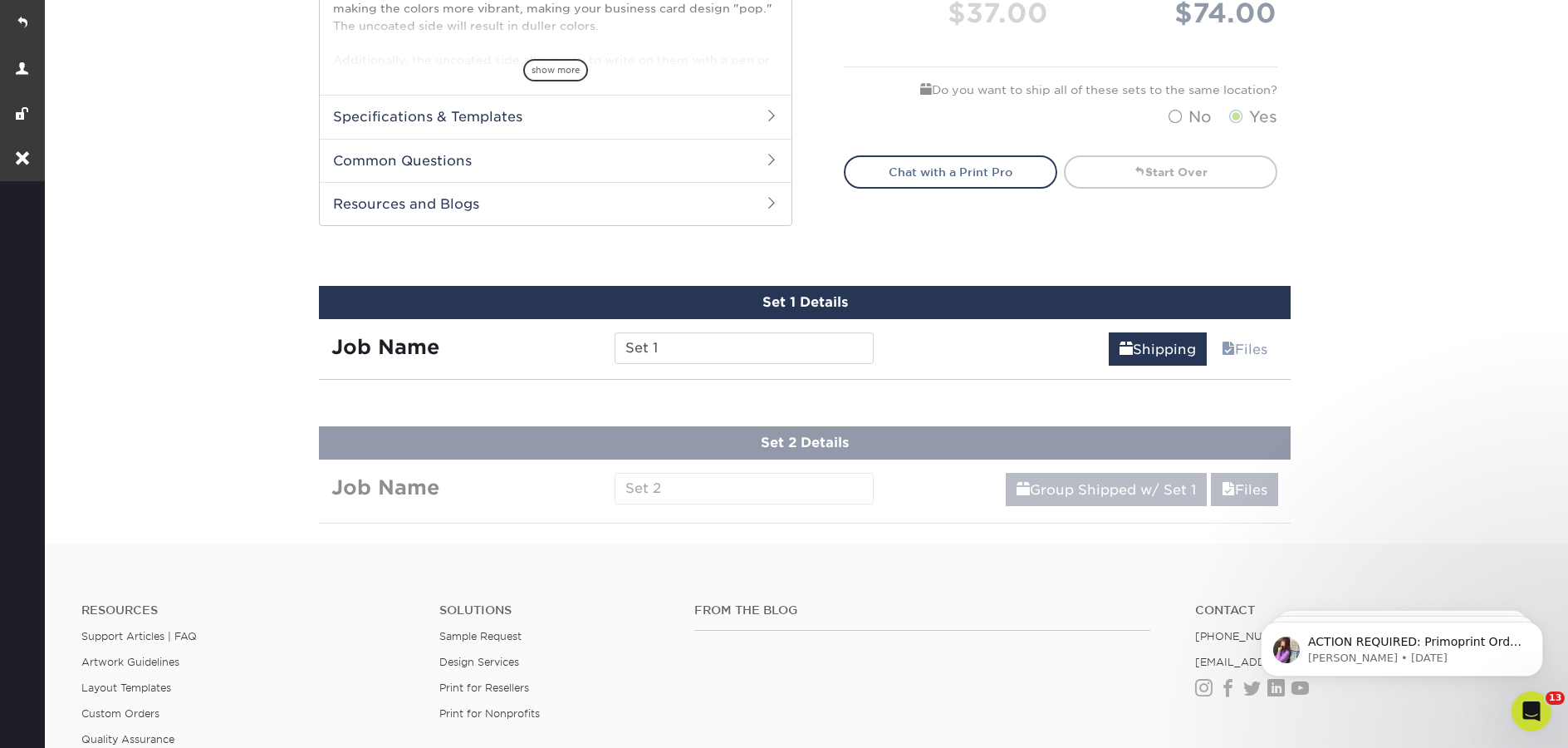
scroll to position [847, 0]
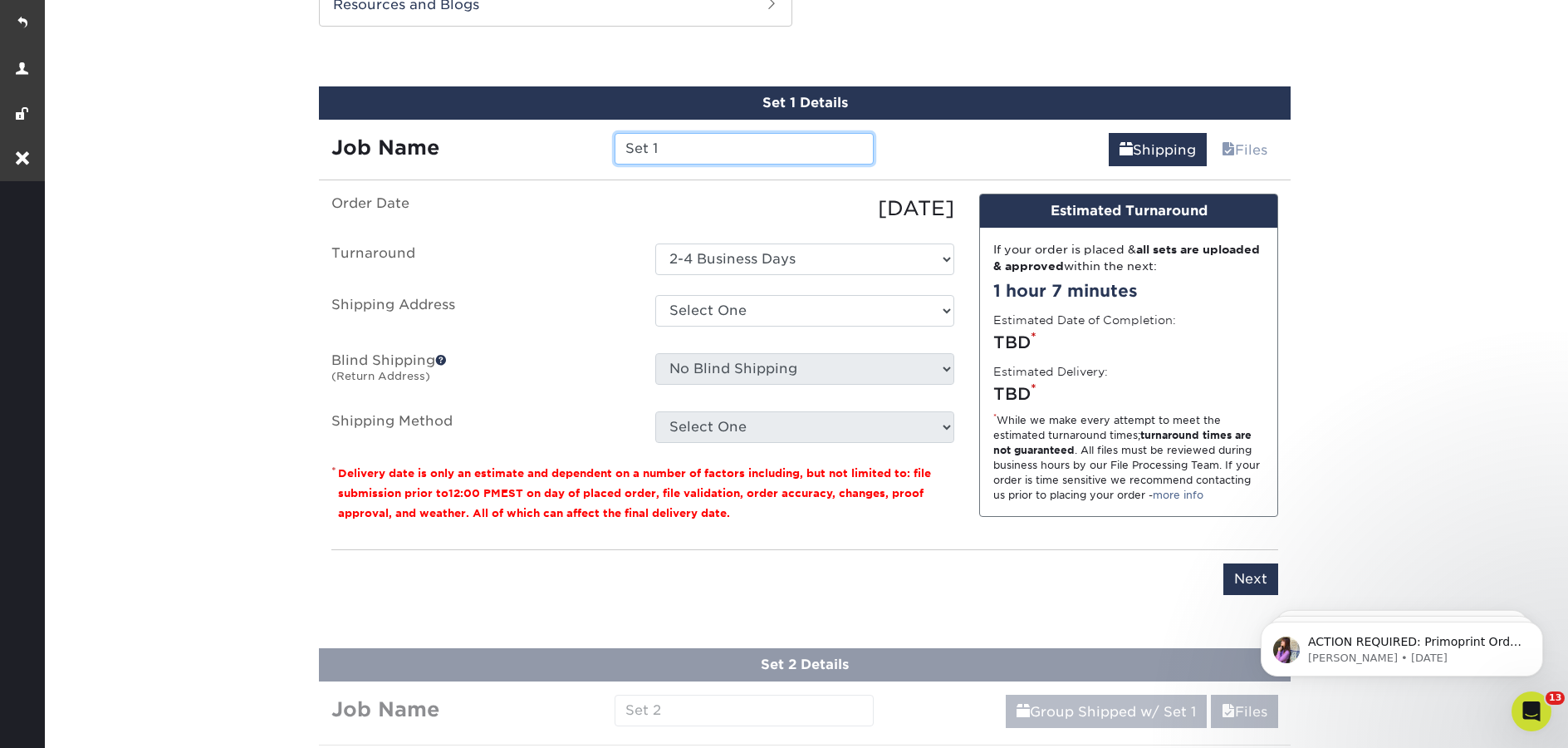
click at [681, 135] on input "Set 1" at bounding box center [743, 148] width 258 height 31
click at [678, 154] on input "Set 1" at bounding box center [743, 148] width 258 height 31
paste input "Kevin Quinn"
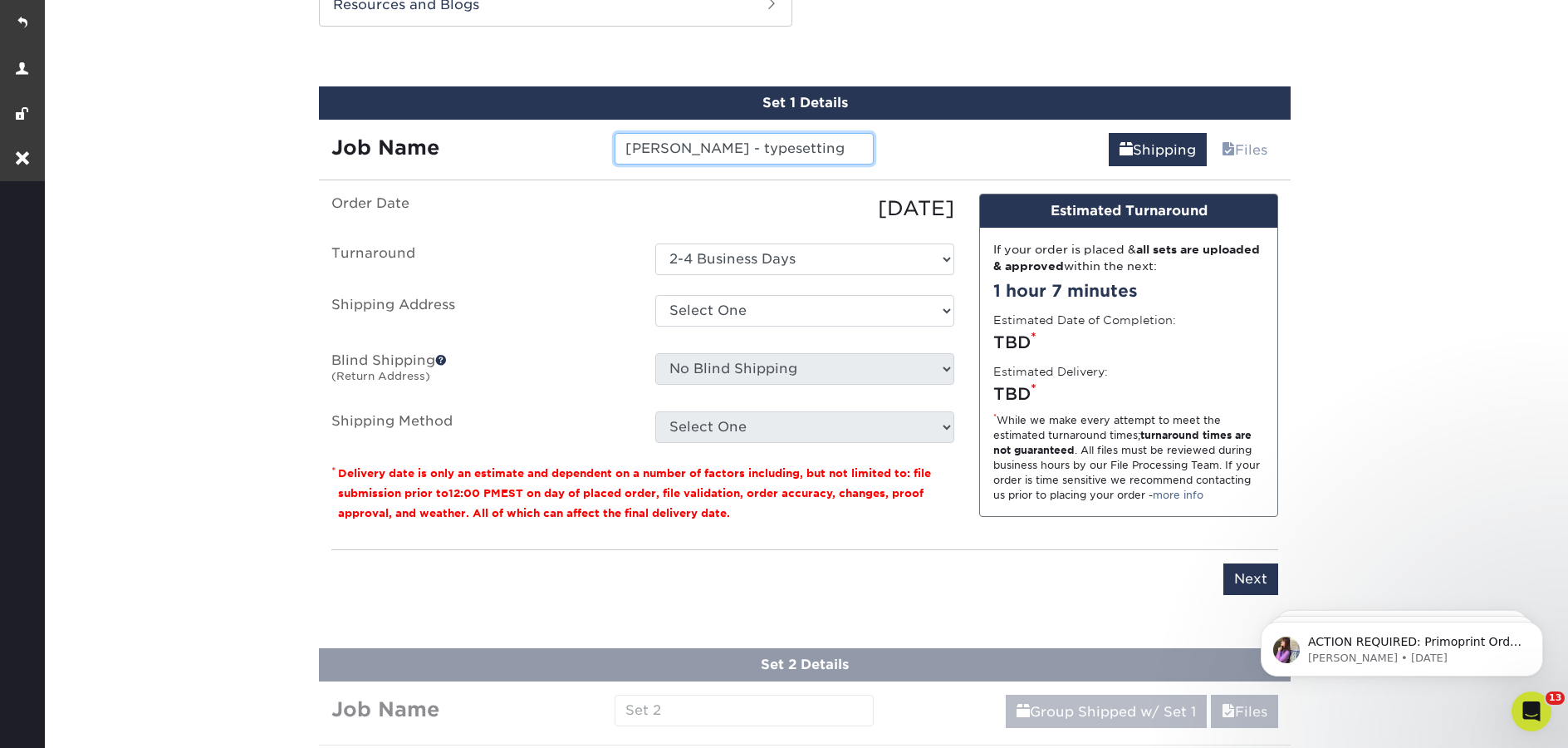
type input "[PERSON_NAME] - typesetting"
click at [747, 315] on select "Select One Andrew - Service Bob Dudley Brandon Melton Duncan Riley home Fairhop…" at bounding box center [804, 311] width 299 height 31
click at [733, 326] on div "Select One Andrew - Service Bob Dudley Brandon Melton Duncan Riley home Fairhop…" at bounding box center [804, 314] width 324 height 38
click at [735, 315] on select "Select One Andrew - Service Bob Dudley Brandon Melton Duncan Riley home Fairhop…" at bounding box center [804, 311] width 299 height 31
select select "258360"
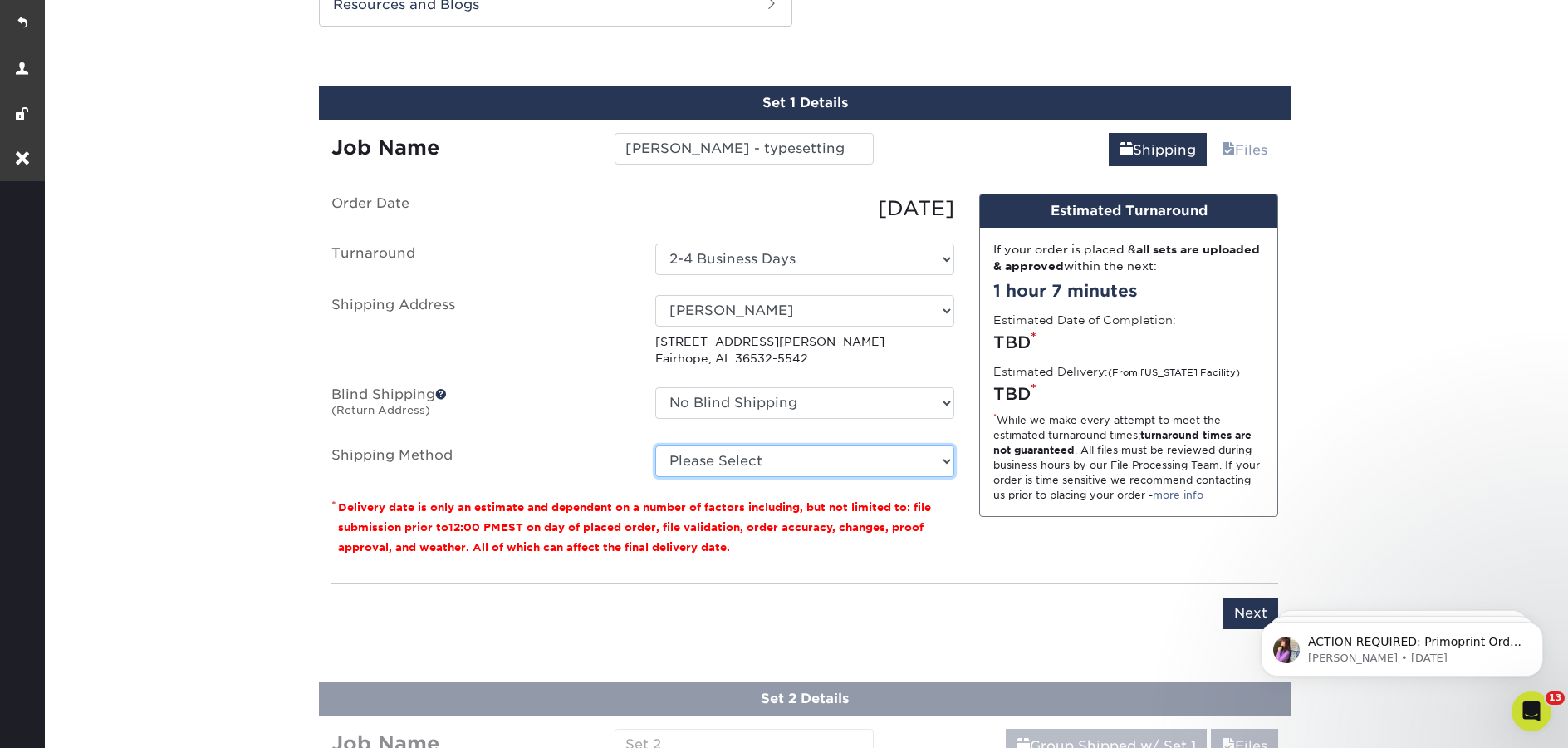
click at [797, 455] on select "Please Select Ground Shipping (+$17.92) 3 Day Shipping Service (+$20.29) 2 Day …" at bounding box center [804, 460] width 299 height 31
select select "03"
click at [655, 445] on select "Please Select Ground Shipping (+$17.92) 3 Day Shipping Service (+$20.29) 2 Day …" at bounding box center [804, 460] width 299 height 31
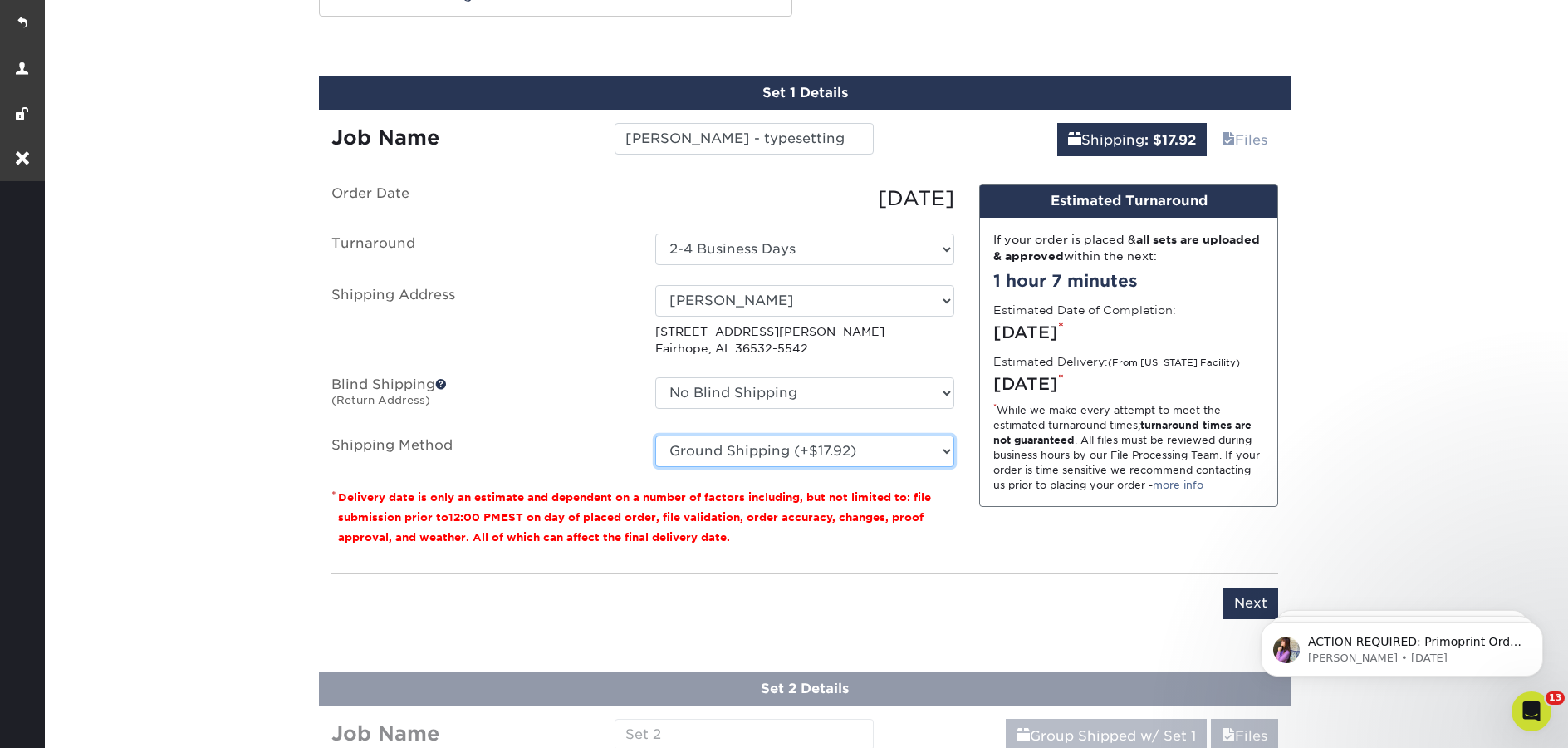
scroll to position [1007, 0]
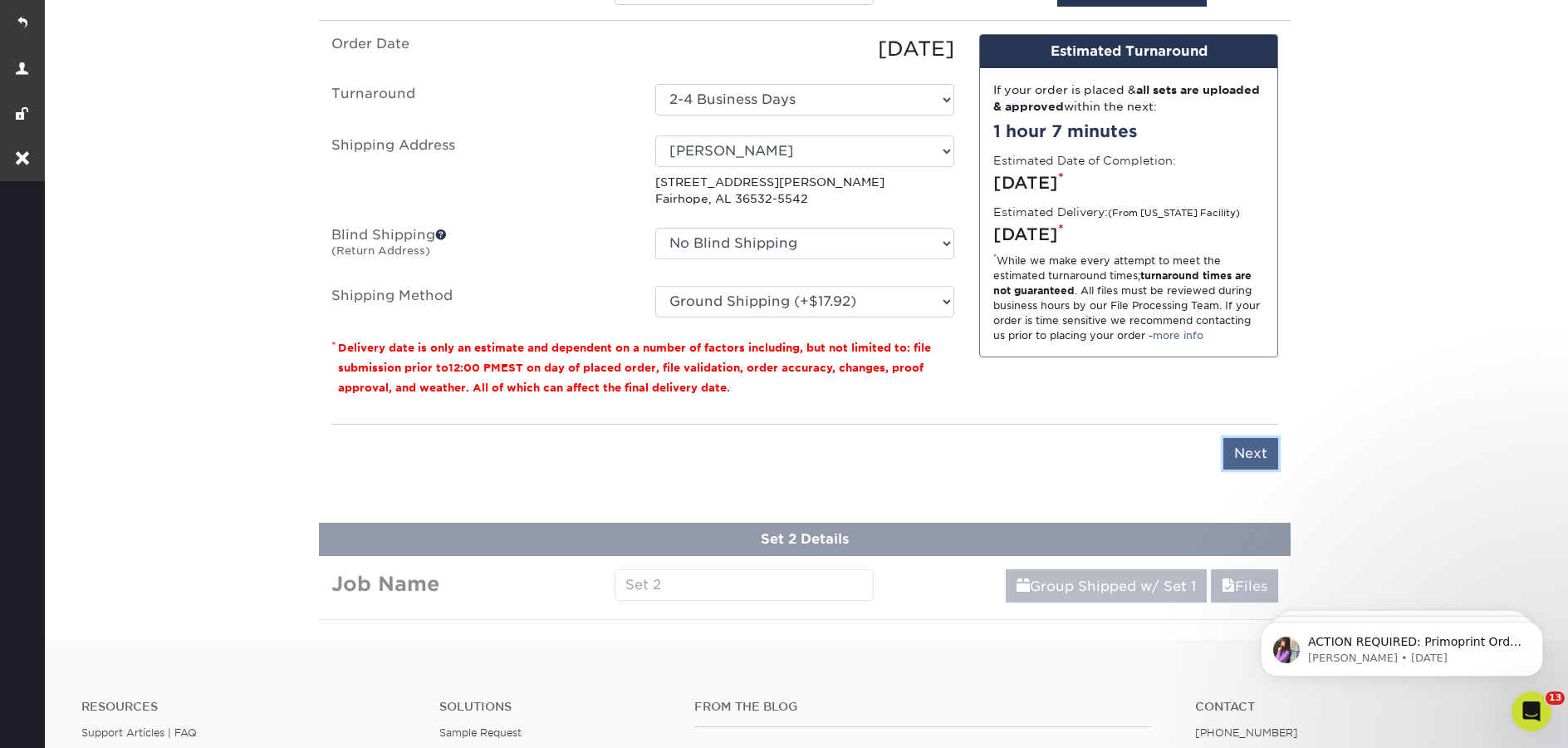
click at [1251, 454] on input "Next" at bounding box center [1251, 453] width 55 height 31
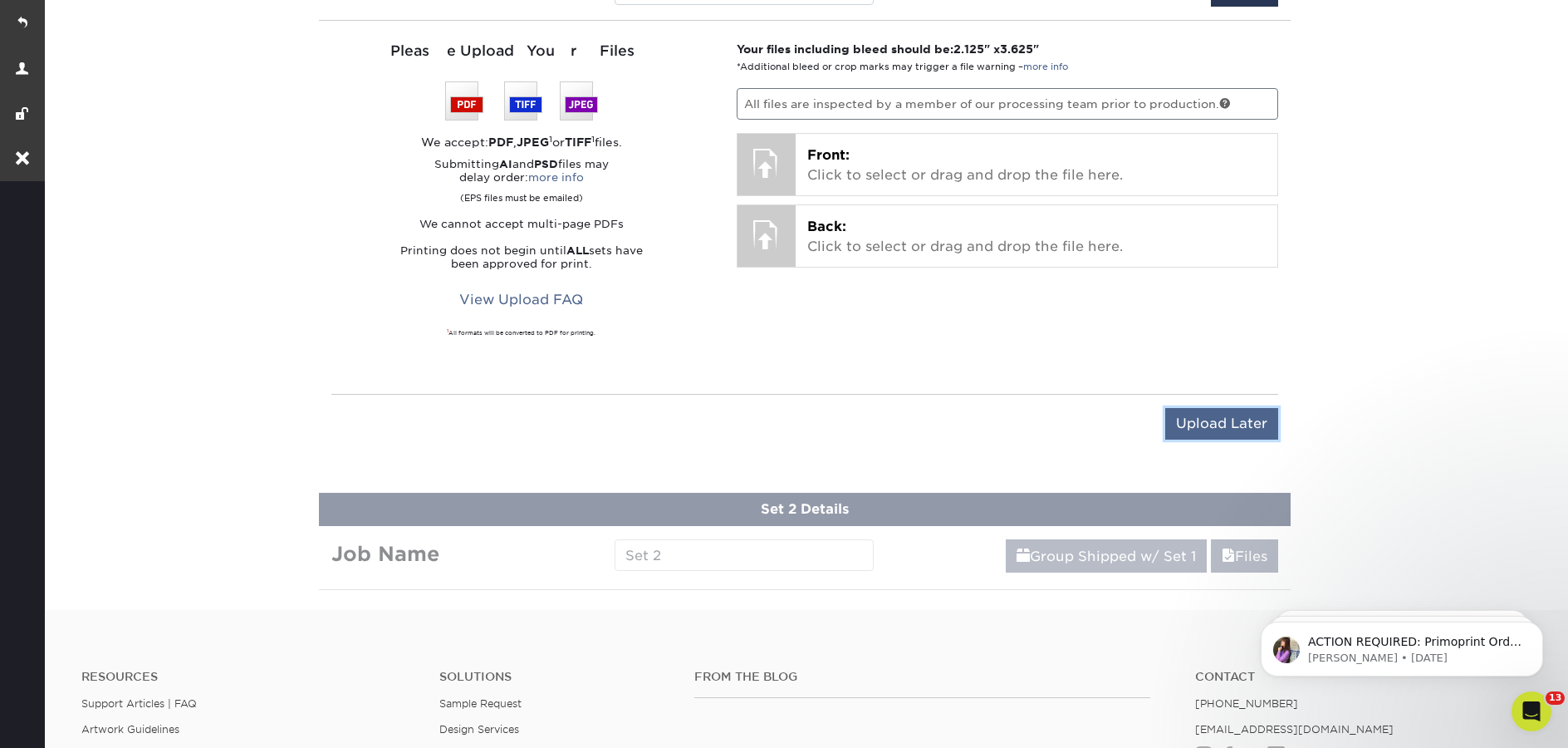
click at [1247, 431] on input "Upload Later" at bounding box center [1221, 423] width 113 height 31
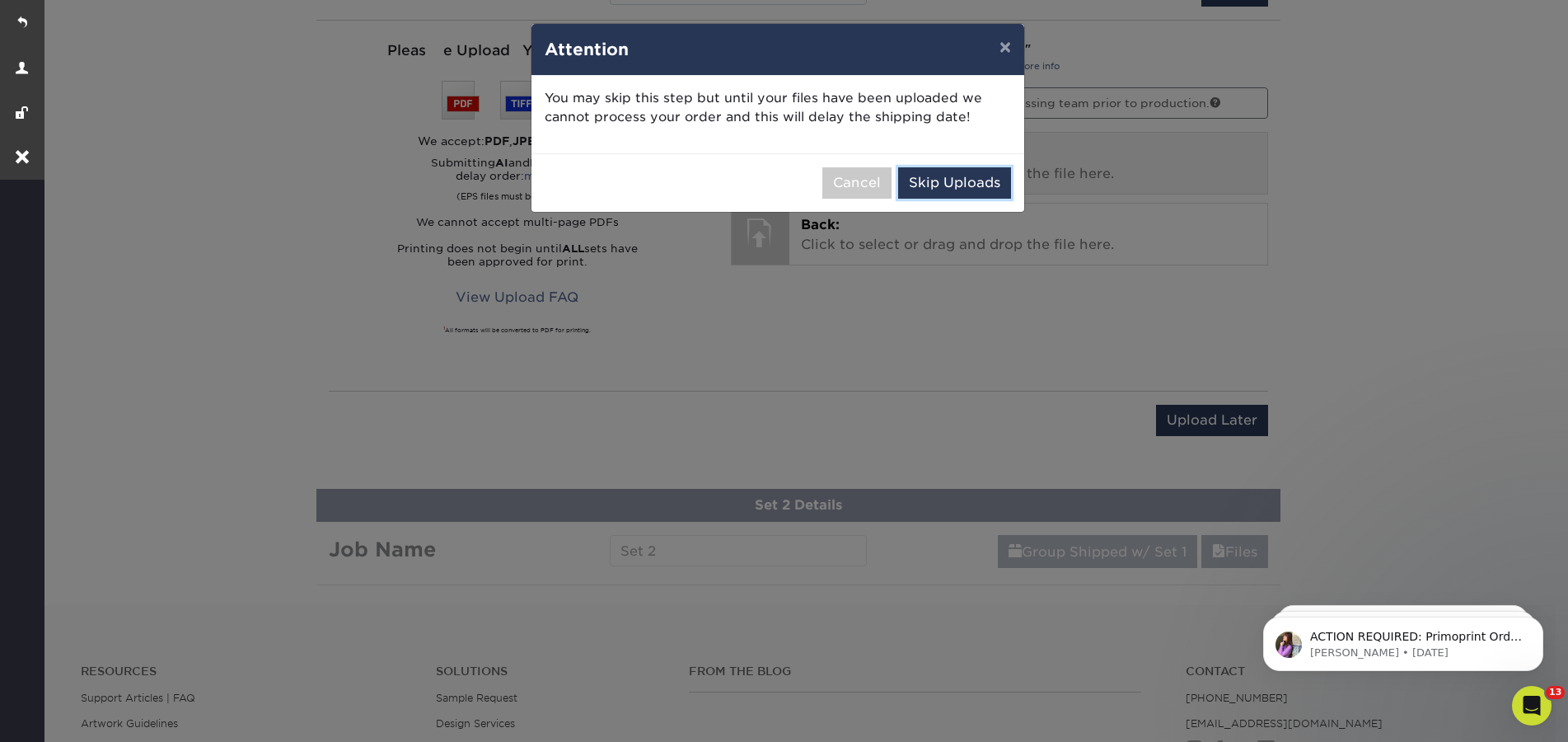
click at [970, 183] on button "Skip Uploads" at bounding box center [955, 182] width 113 height 31
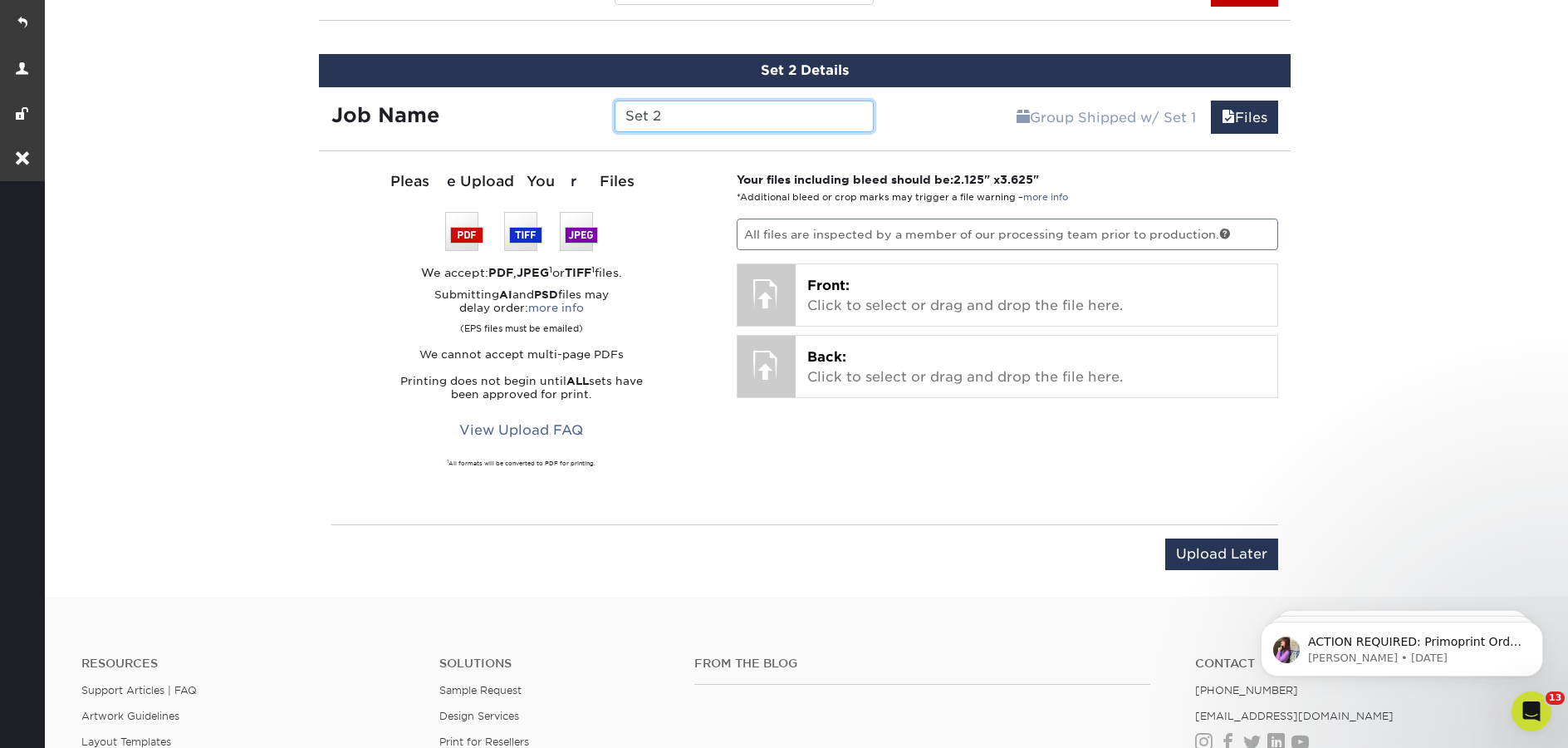
click at [709, 120] on input "Set 2" at bounding box center [743, 116] width 258 height 31
paste input "Alex Thomason"
type input "[PERSON_NAME] - typesetting"
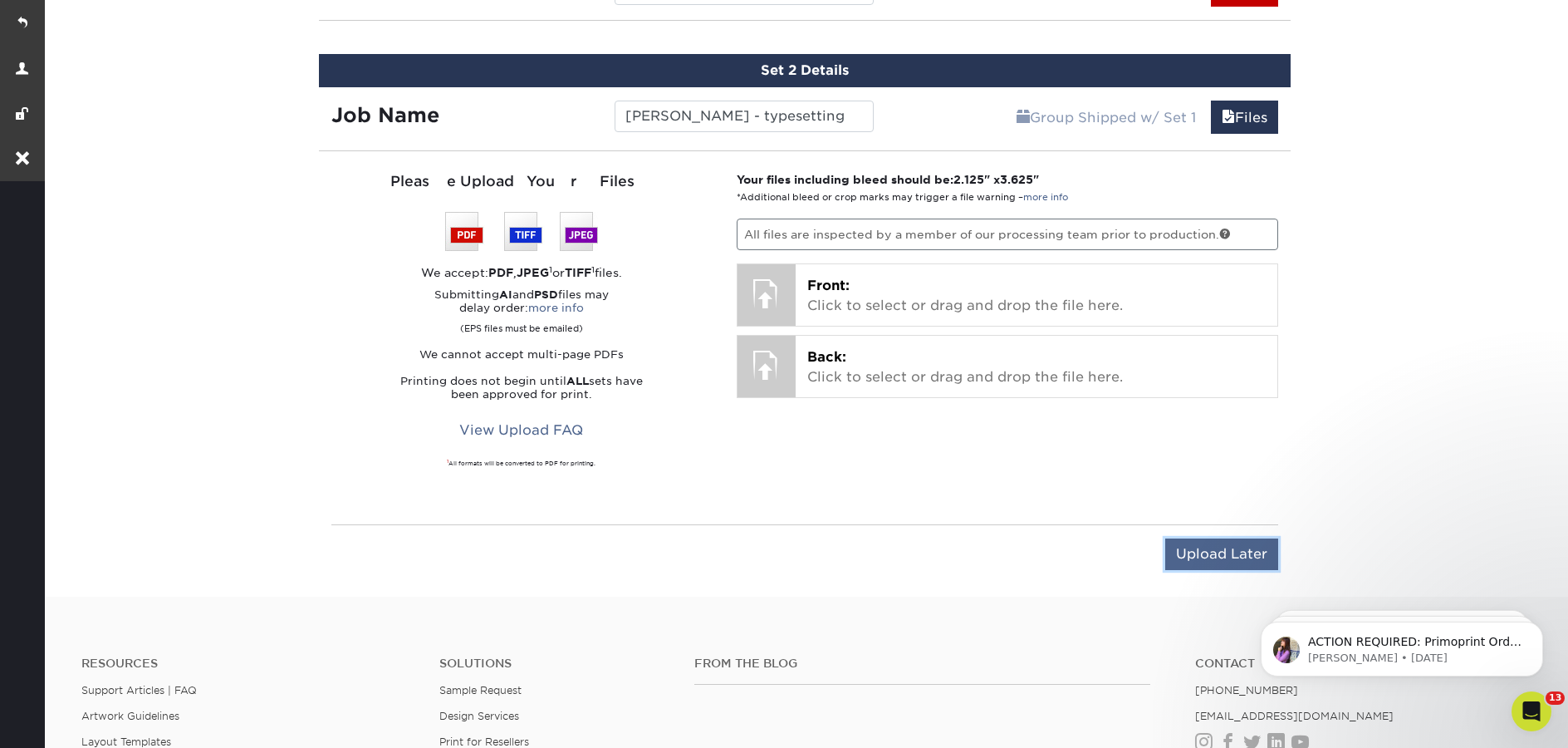
click at [1240, 556] on input "Upload Later" at bounding box center [1221, 554] width 113 height 31
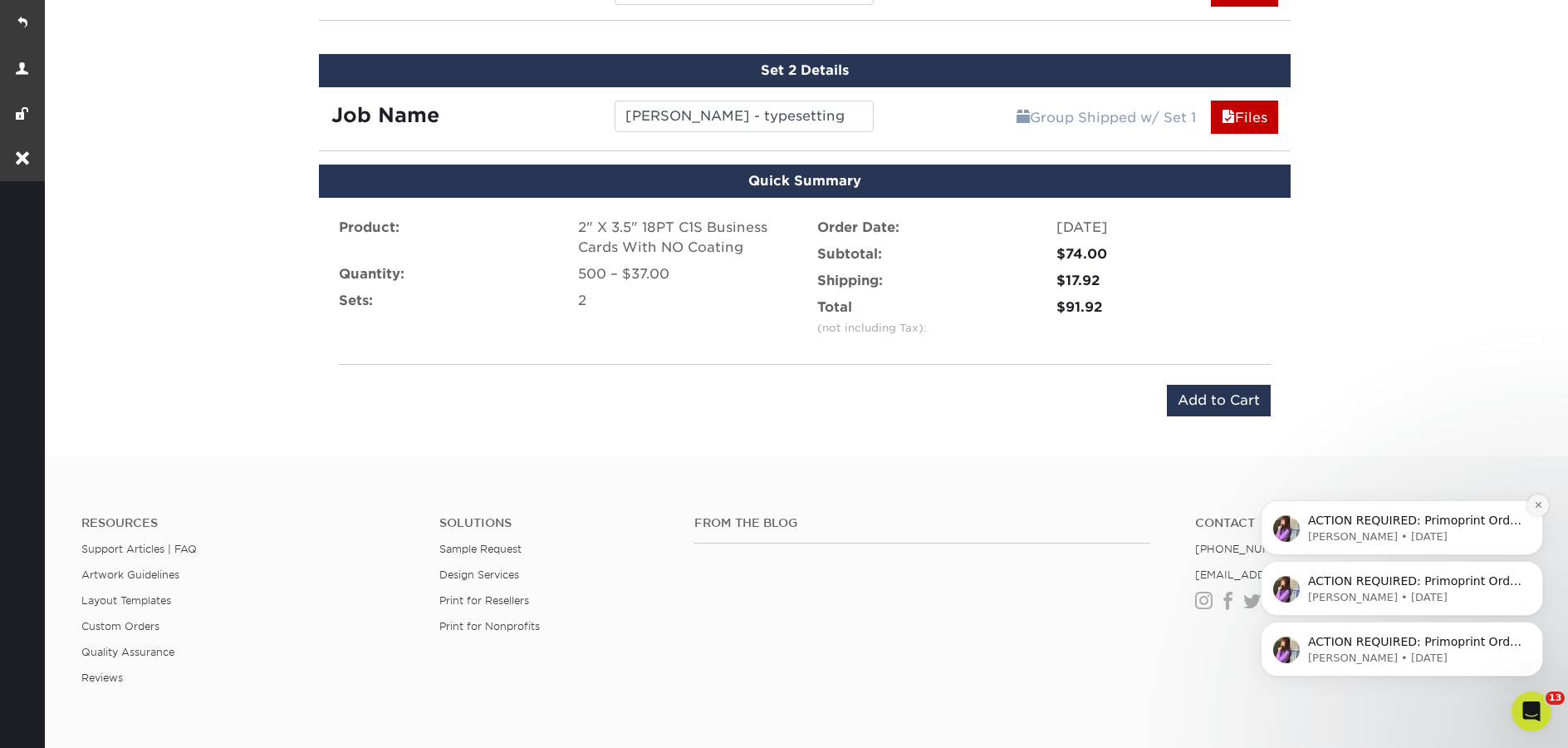
click at [1532, 505] on button "Dismiss notification" at bounding box center [1538, 505] width 22 height 22
click at [1534, 564] on icon "Dismiss notification" at bounding box center [1539, 565] width 9 height 9
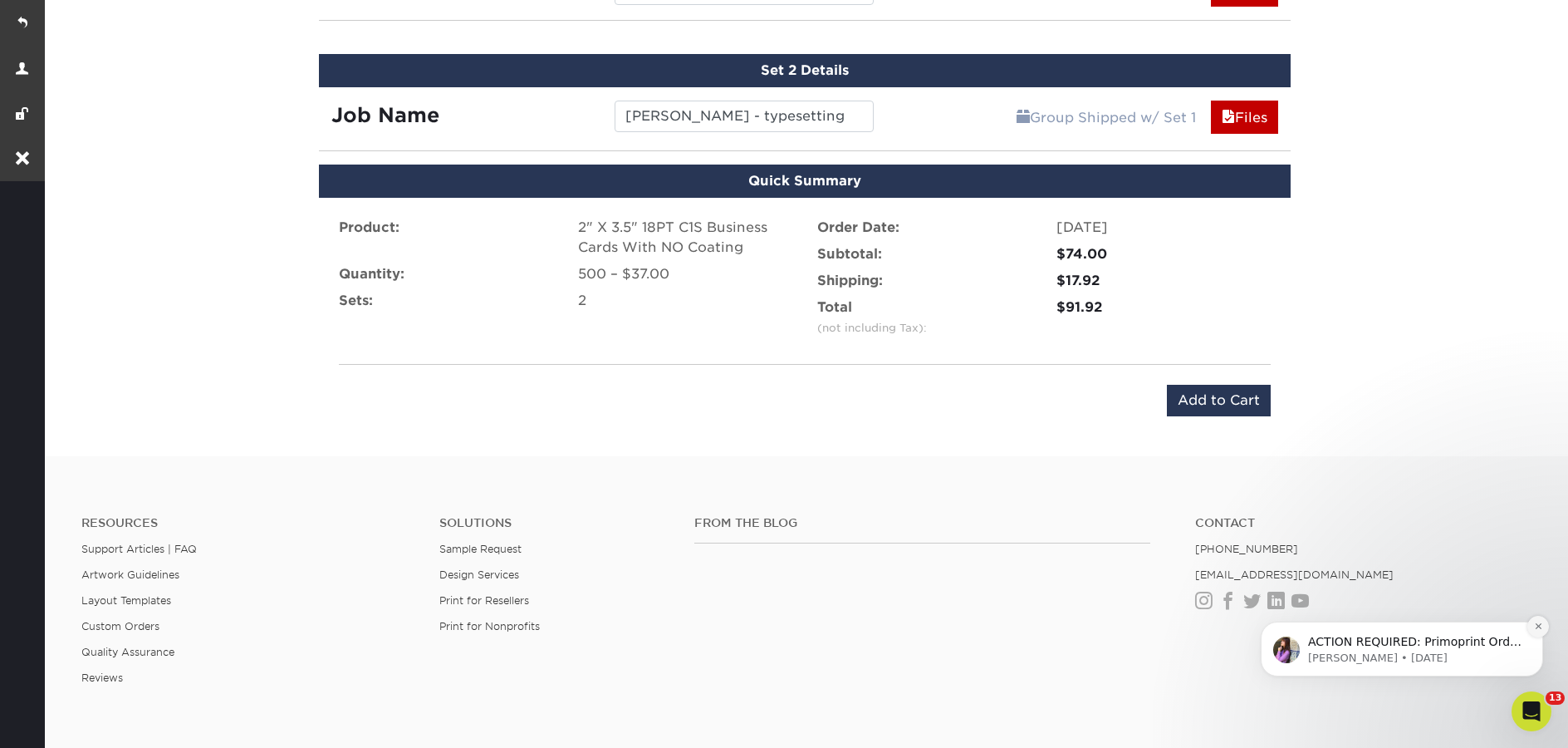
drag, startPoint x: 1534, startPoint y: 629, endPoint x: 2777, endPoint y: 1138, distance: 1343.2
click at [1534, 629] on icon "Dismiss notification" at bounding box center [1539, 626] width 9 height 9
click at [1219, 399] on input "Add to Cart" at bounding box center [1219, 400] width 104 height 31
